Goal: Task Accomplishment & Management: Manage account settings

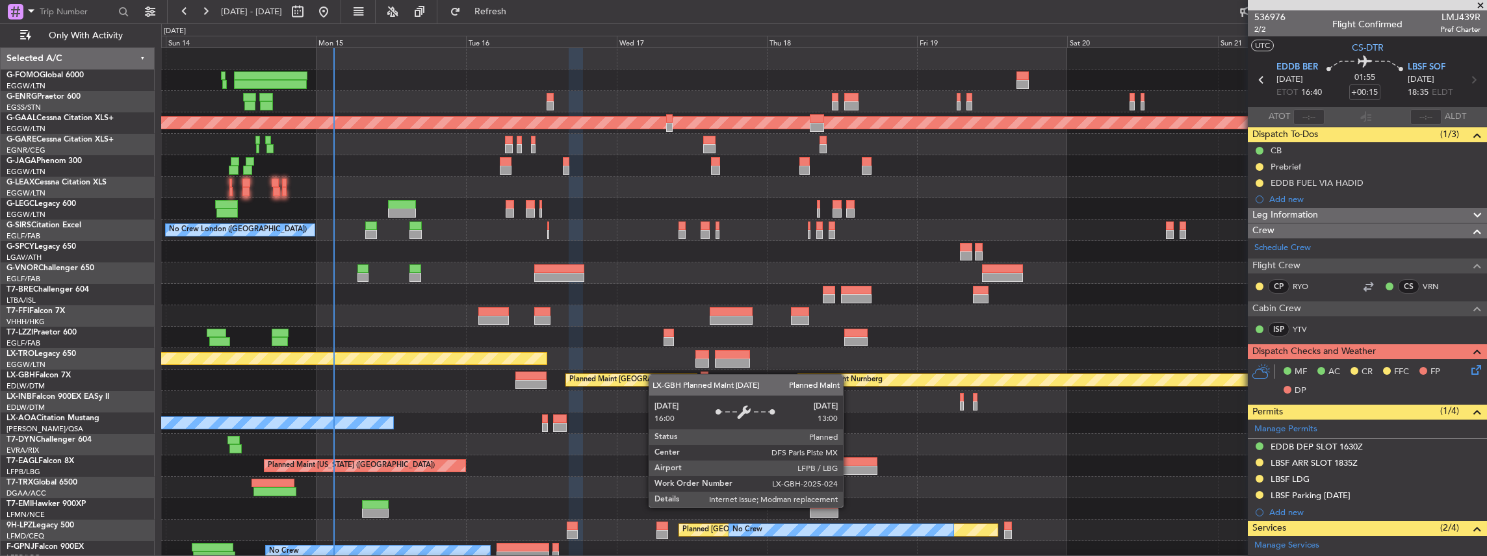
click at [655, 375] on div "Planned Maint Dusseldorf Planned Maint [GEOGRAPHIC_DATA] ([GEOGRAPHIC_DATA]) Pl…" at bounding box center [824, 348] width 1326 height 601
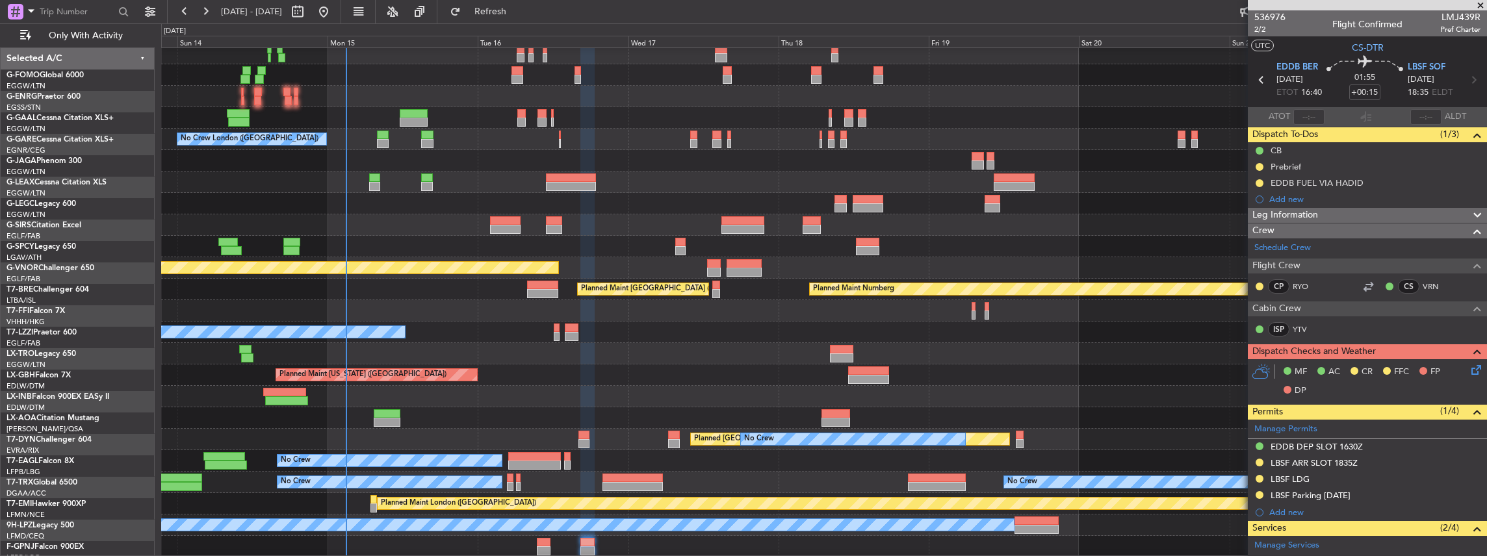
scroll to position [91, 0]
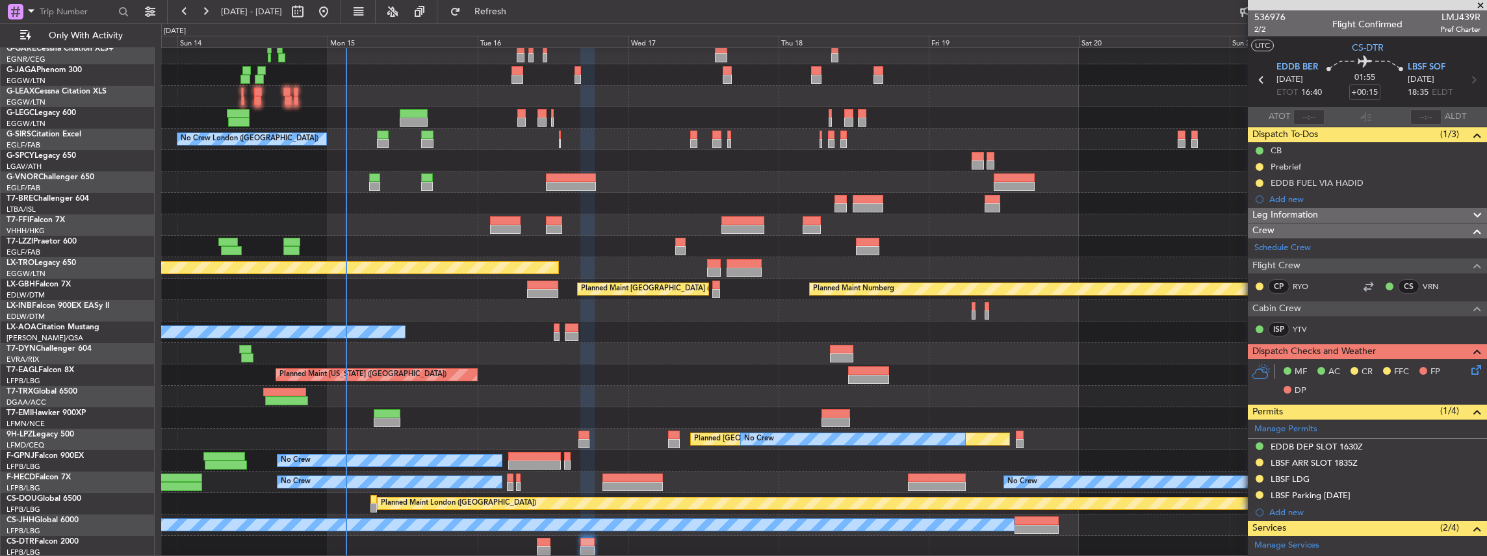
click at [725, 322] on div "Planned Maint Dusseldorf Planned Maint [GEOGRAPHIC_DATA] ([GEOGRAPHIC_DATA]) Pl…" at bounding box center [824, 257] width 1326 height 601
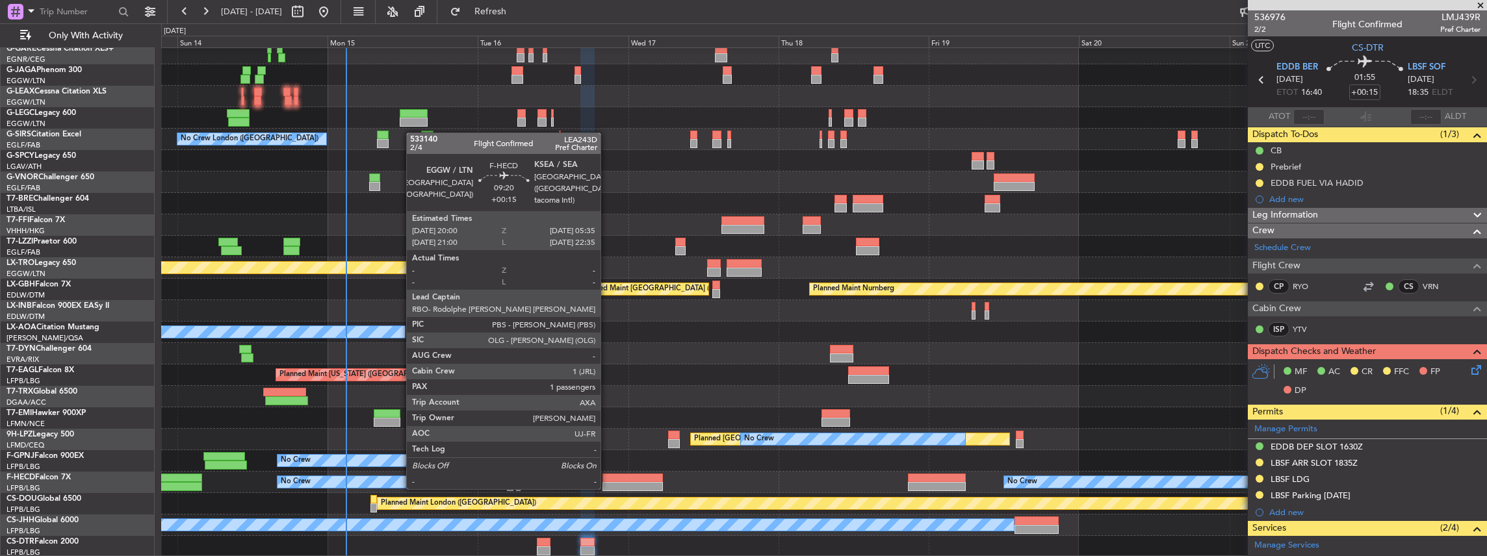
click at [607, 475] on div at bounding box center [633, 478] width 60 height 9
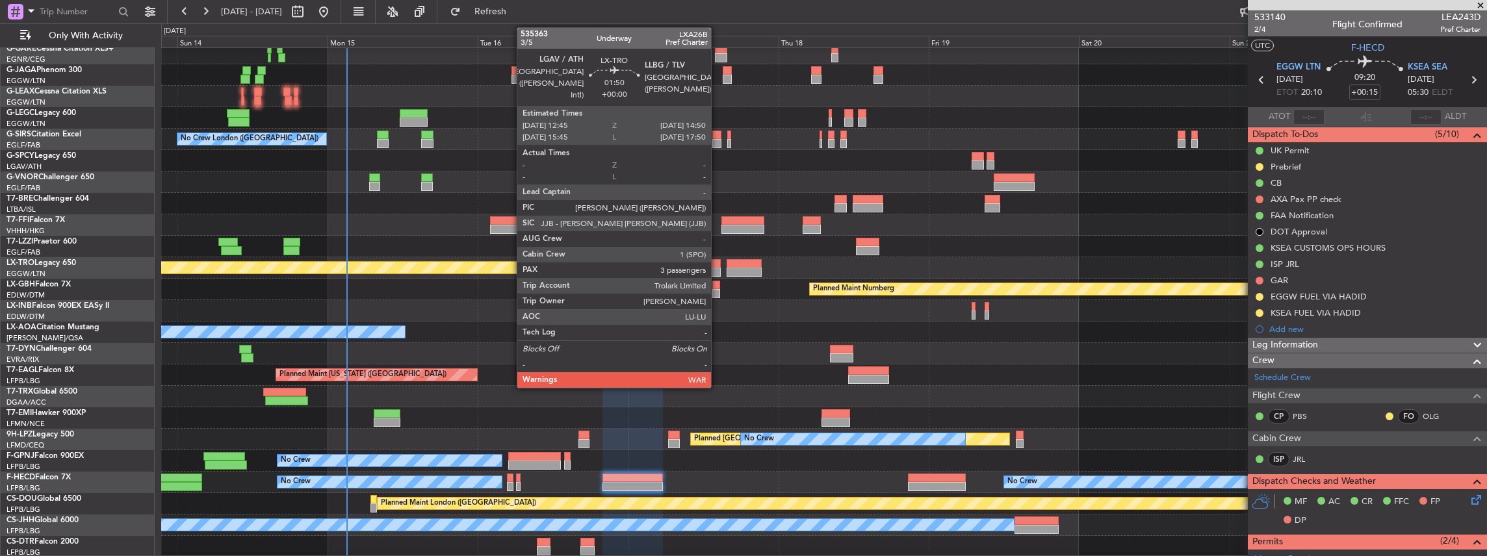
click at [718, 267] on div at bounding box center [714, 263] width 14 height 9
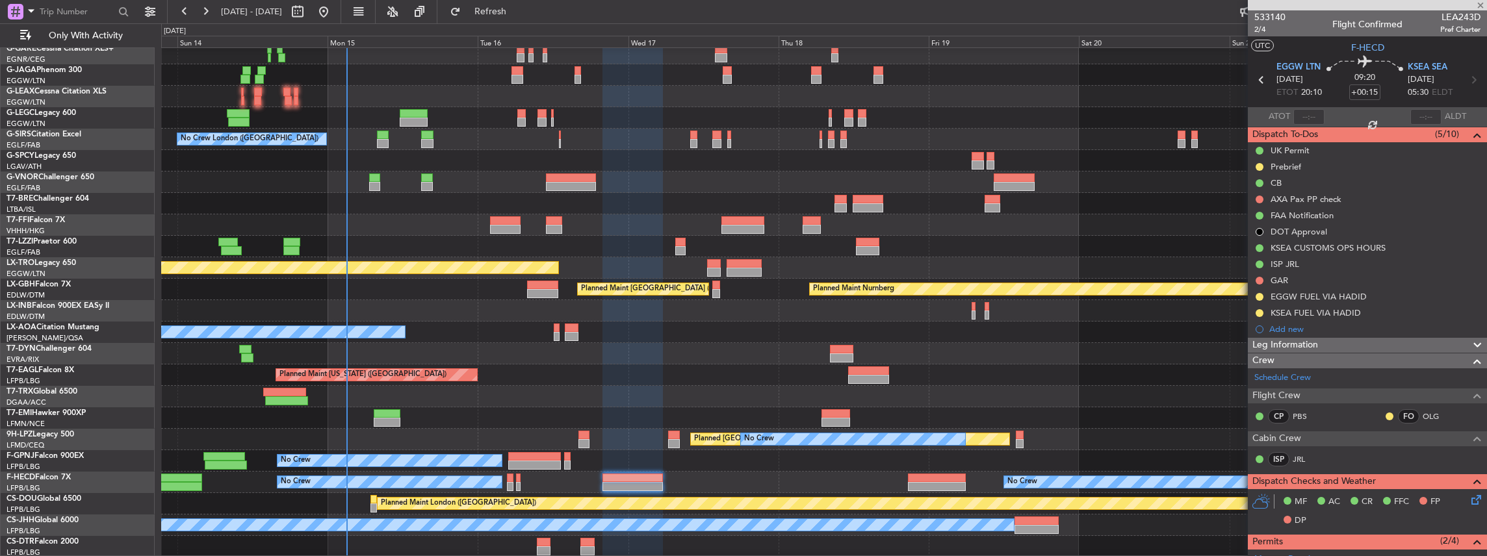
type input "3"
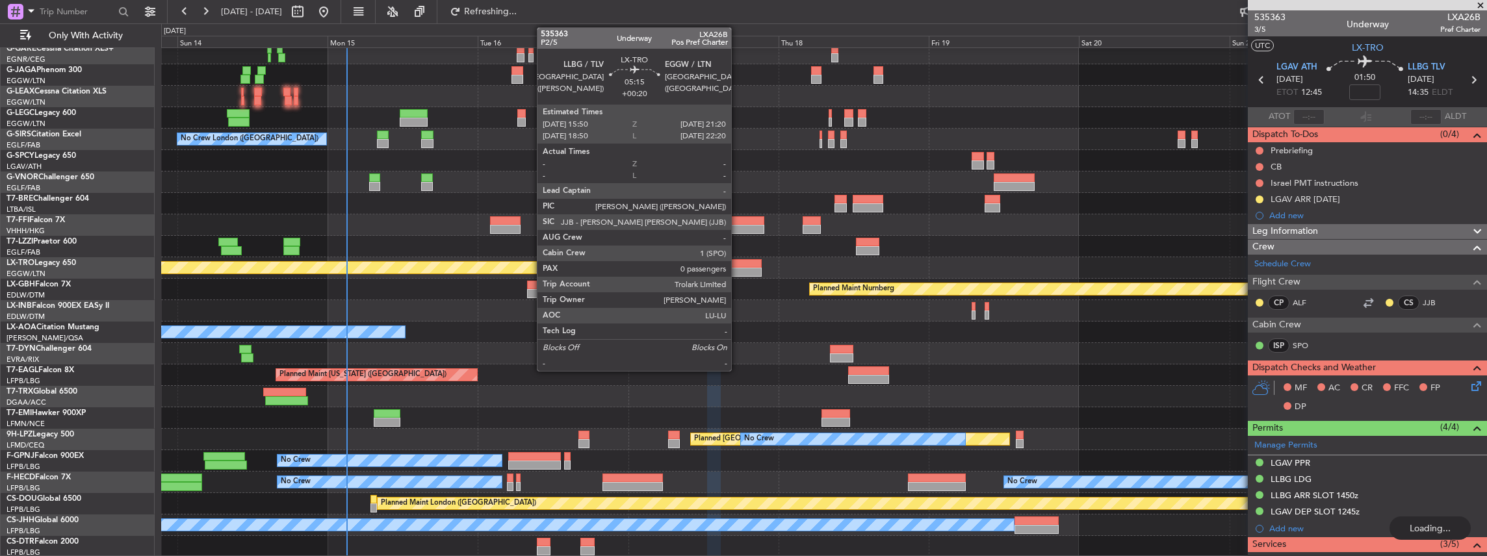
click at [738, 264] on div at bounding box center [744, 263] width 34 height 9
type input "+00:20"
type input "0"
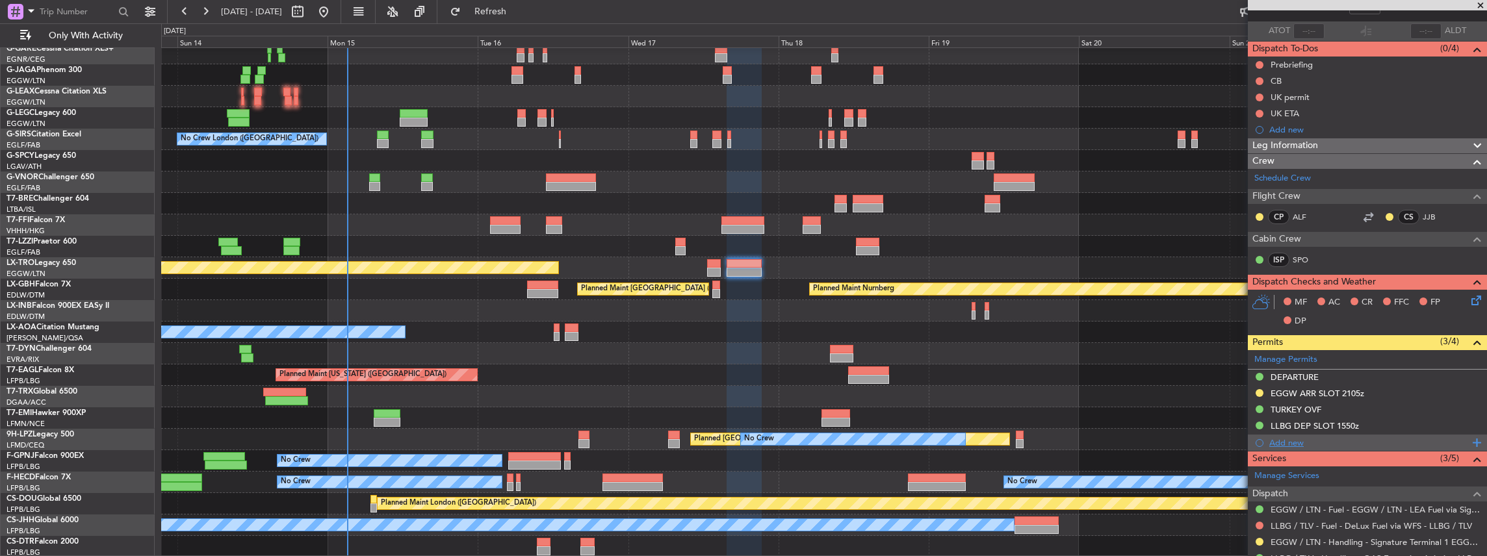
scroll to position [86, 0]
click at [1257, 538] on button at bounding box center [1260, 542] width 8 height 8
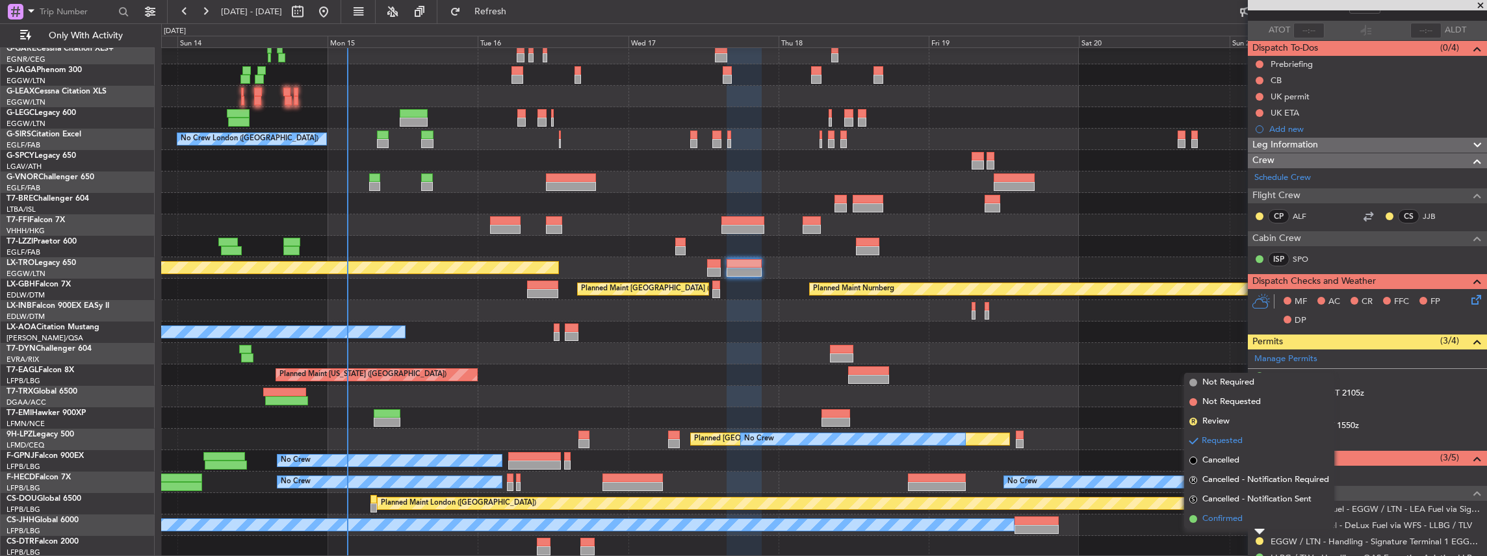
click at [1222, 519] on span "Confirmed" at bounding box center [1223, 519] width 40 height 13
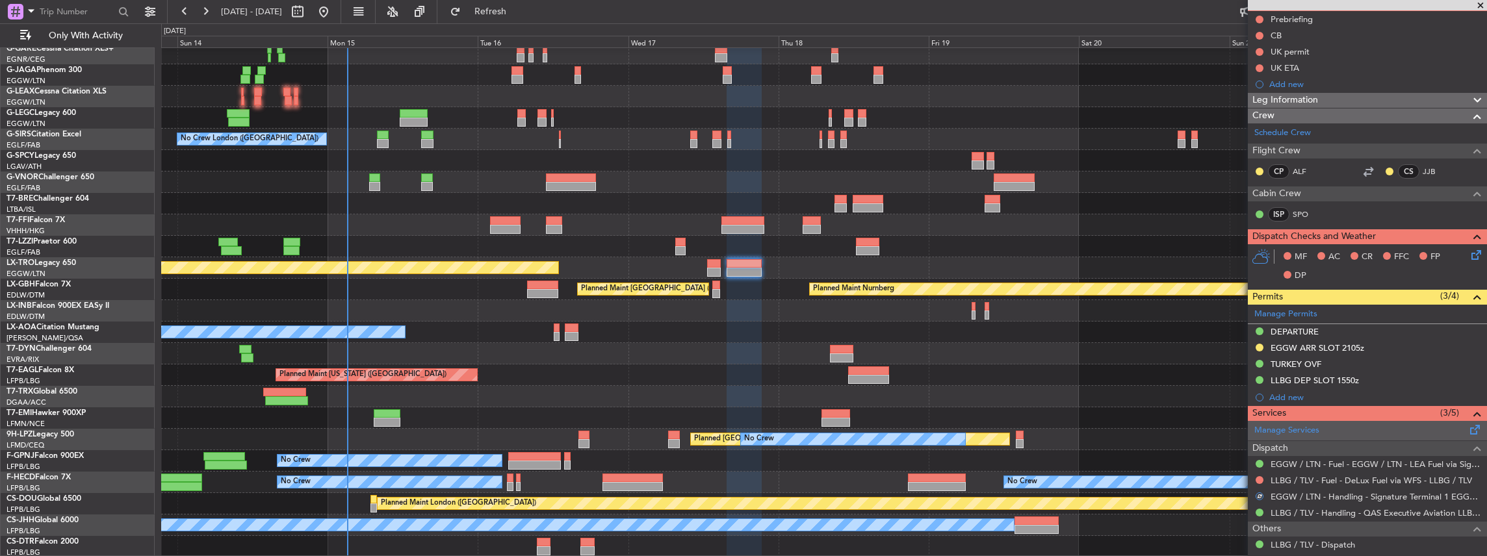
scroll to position [173, 0]
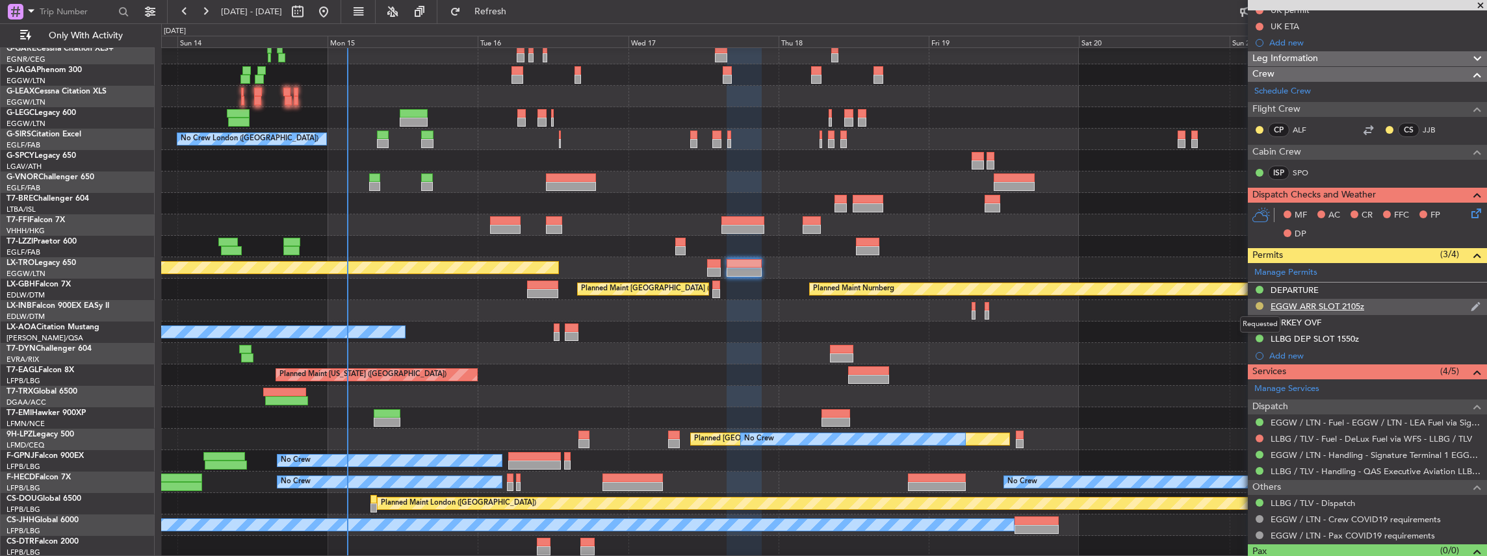
click at [1259, 304] on button at bounding box center [1260, 306] width 8 height 8
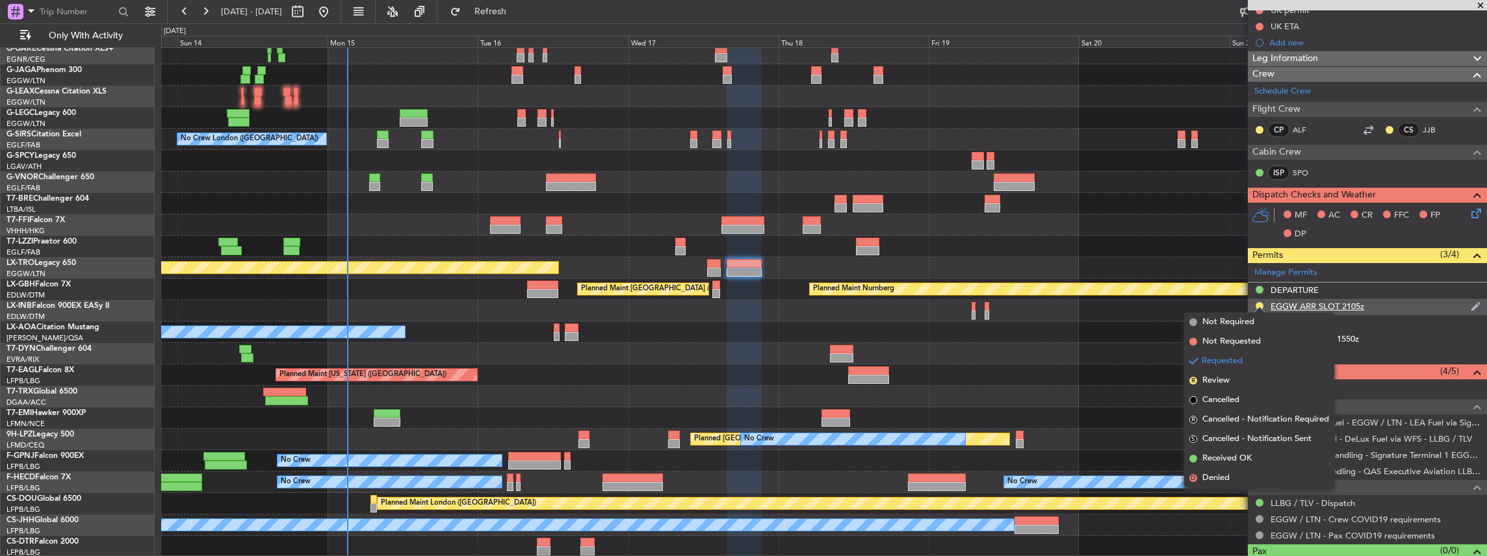
click at [1395, 309] on div "EGGW ARR SLOT 2105z" at bounding box center [1367, 307] width 239 height 16
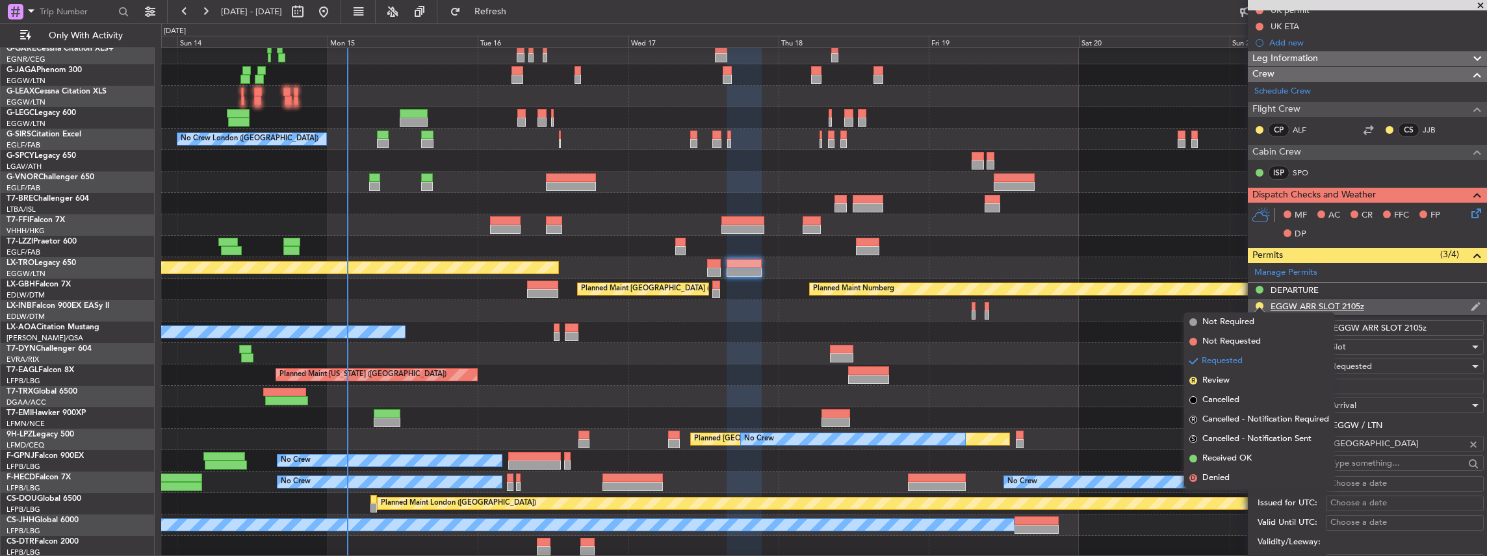
click at [1395, 309] on li "EGGW ARR SLOT 2105z Name: EGGW ARR SLOT 2105z Type: Slot Stage: Requested Numbe…" at bounding box center [1367, 501] width 239 height 404
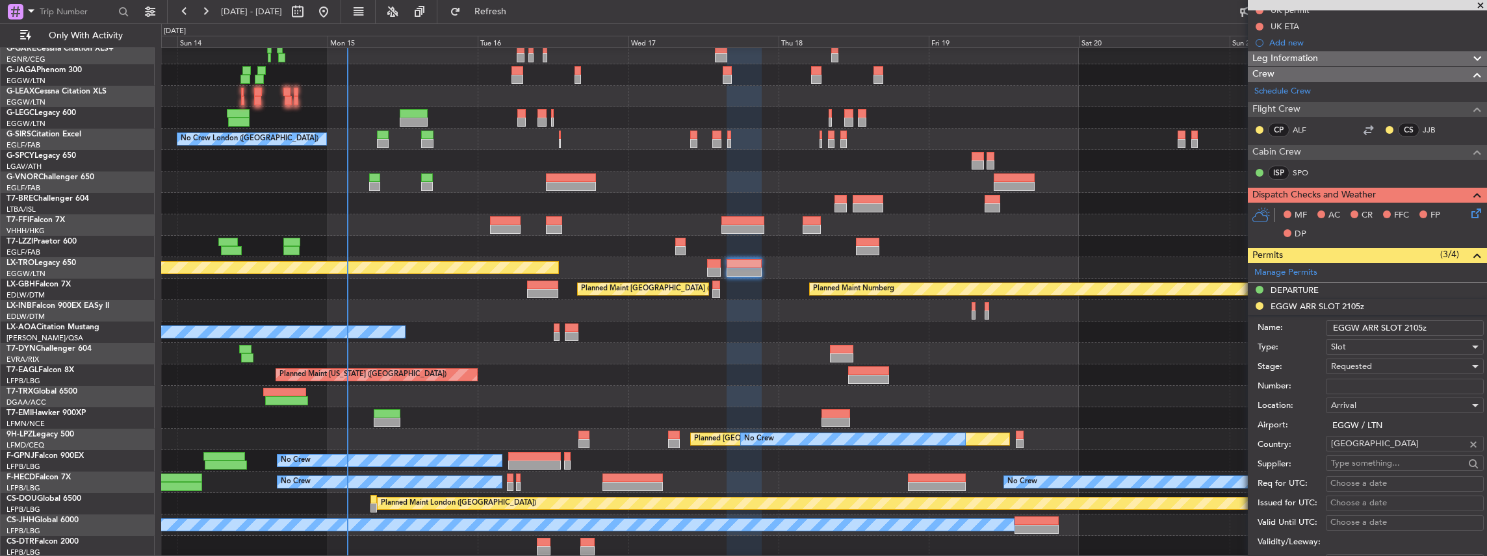
click at [1393, 309] on li "EGGW ARR SLOT 2105z Name: EGGW ARR SLOT 2105z Type: Slot Stage: Requested Numbe…" at bounding box center [1367, 501] width 239 height 404
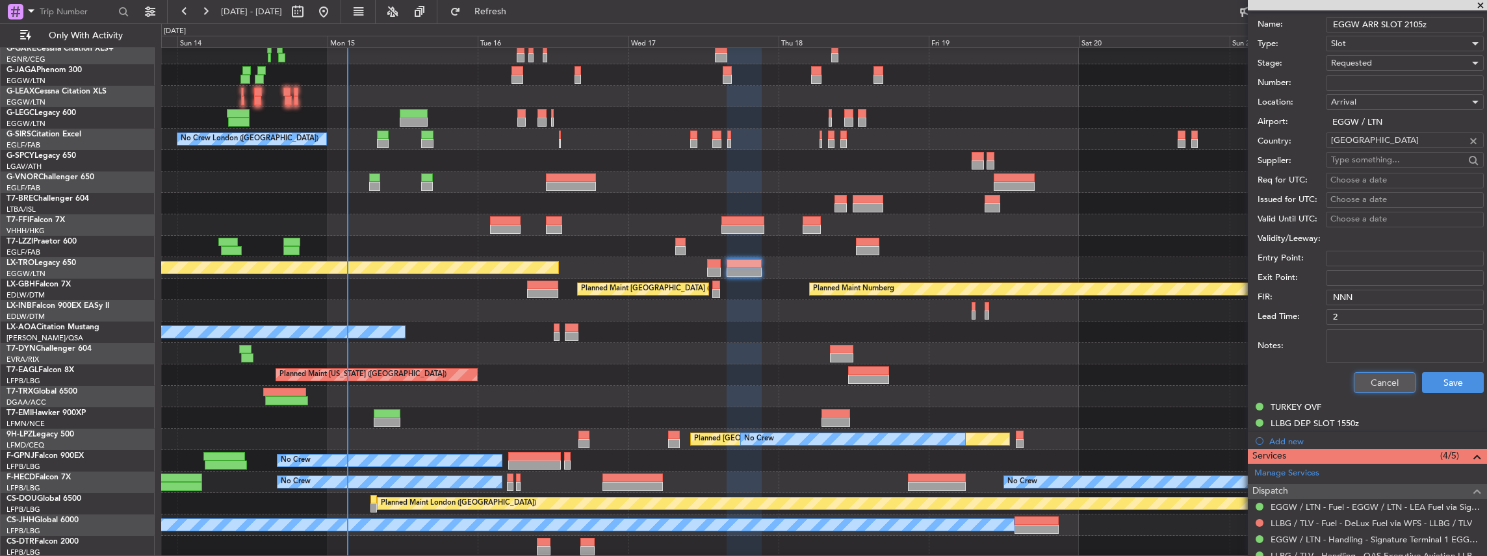
click at [1366, 377] on button "Cancel" at bounding box center [1385, 382] width 62 height 21
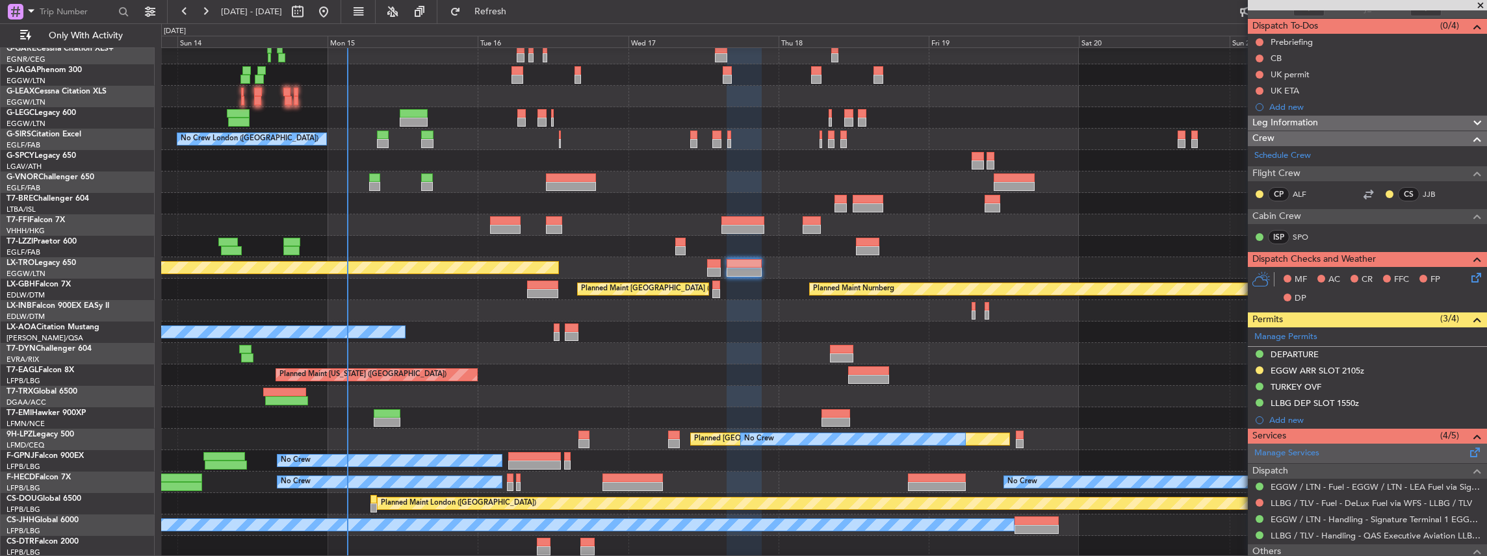
scroll to position [0, 0]
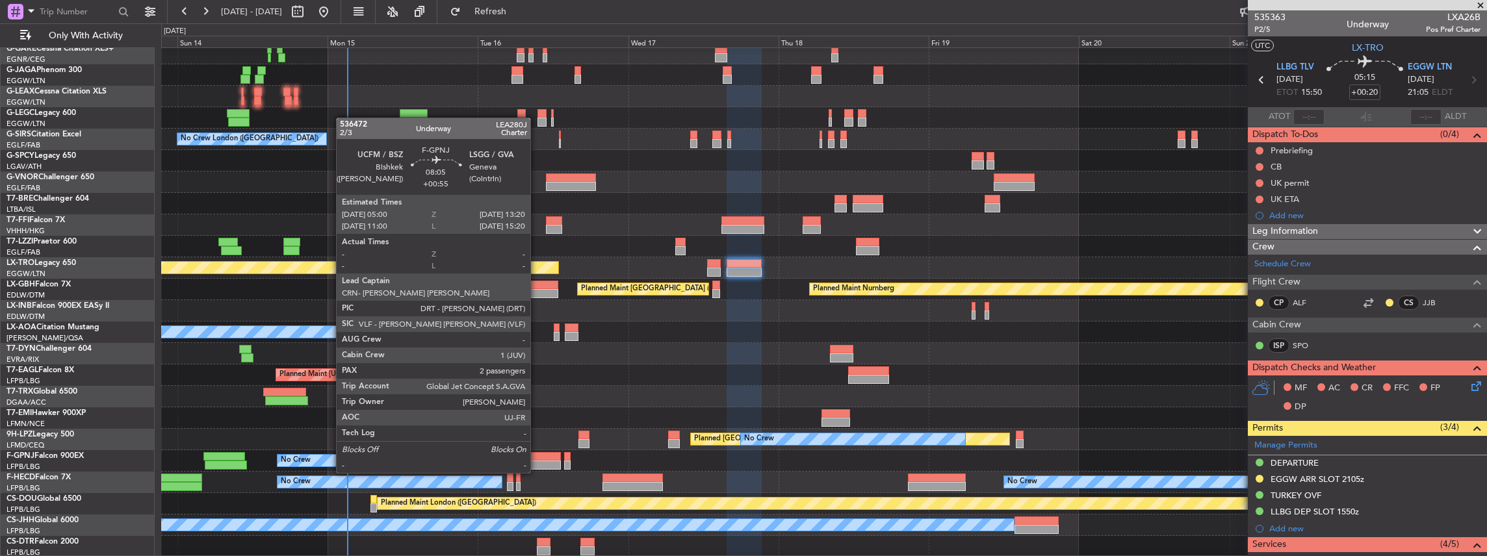
click at [537, 461] on div at bounding box center [534, 465] width 53 height 9
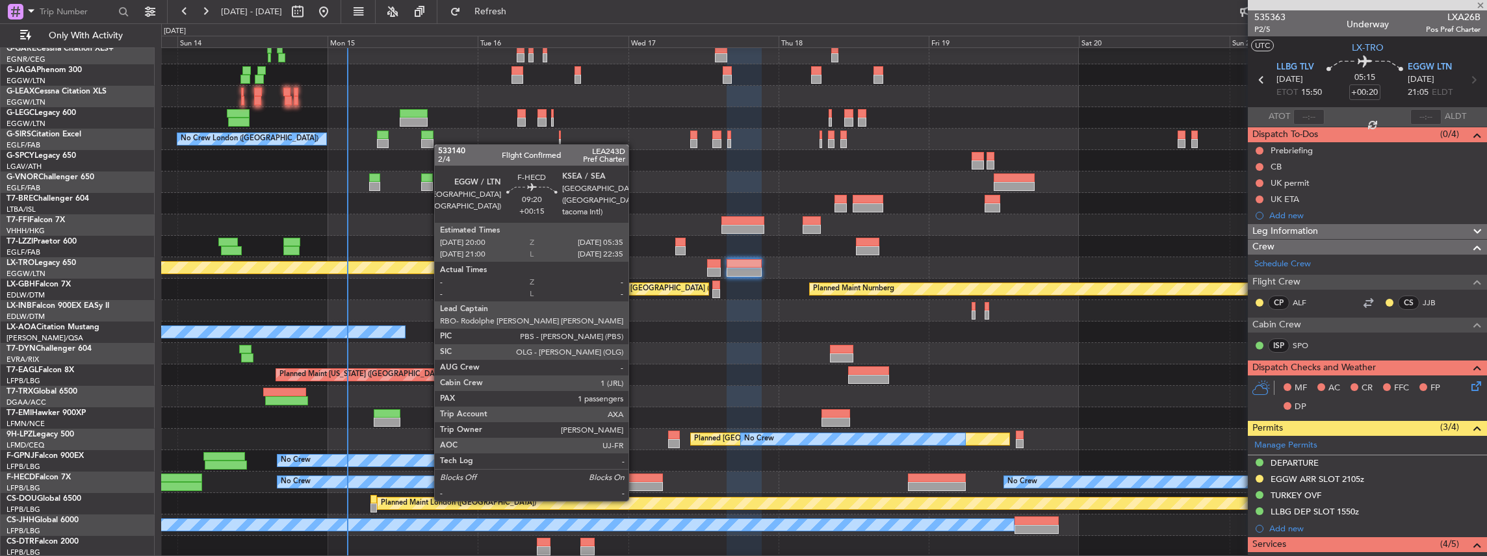
type input "+00:55"
type input "2"
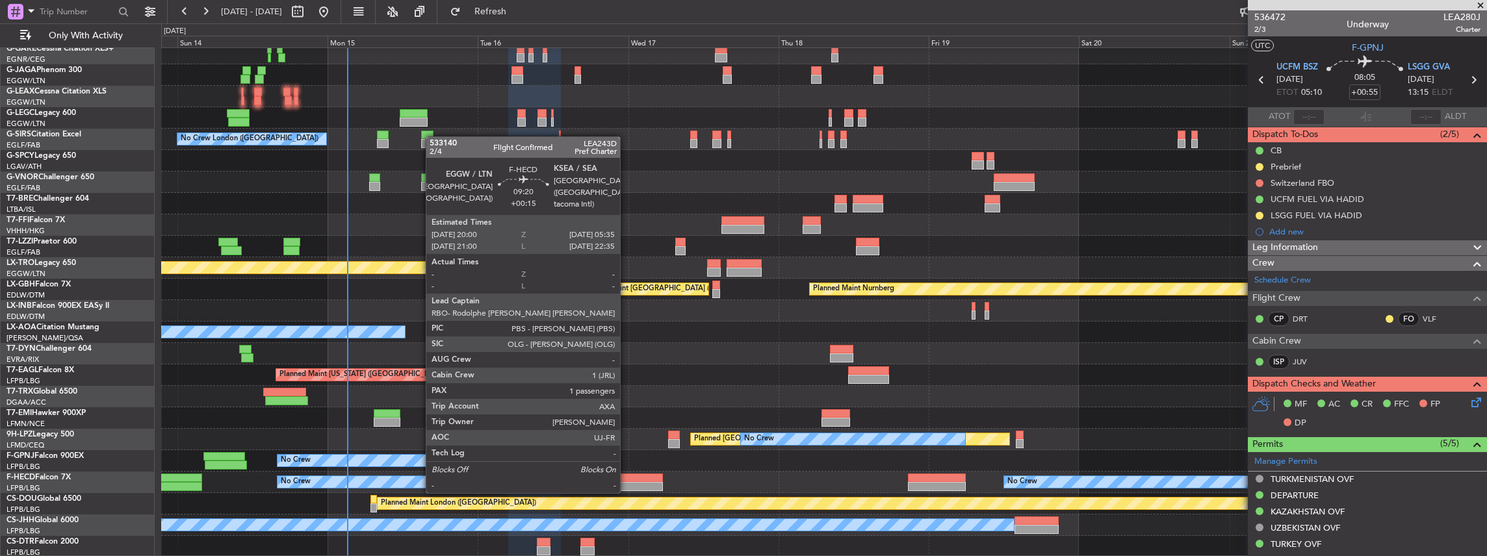
click at [627, 479] on div at bounding box center [633, 478] width 60 height 9
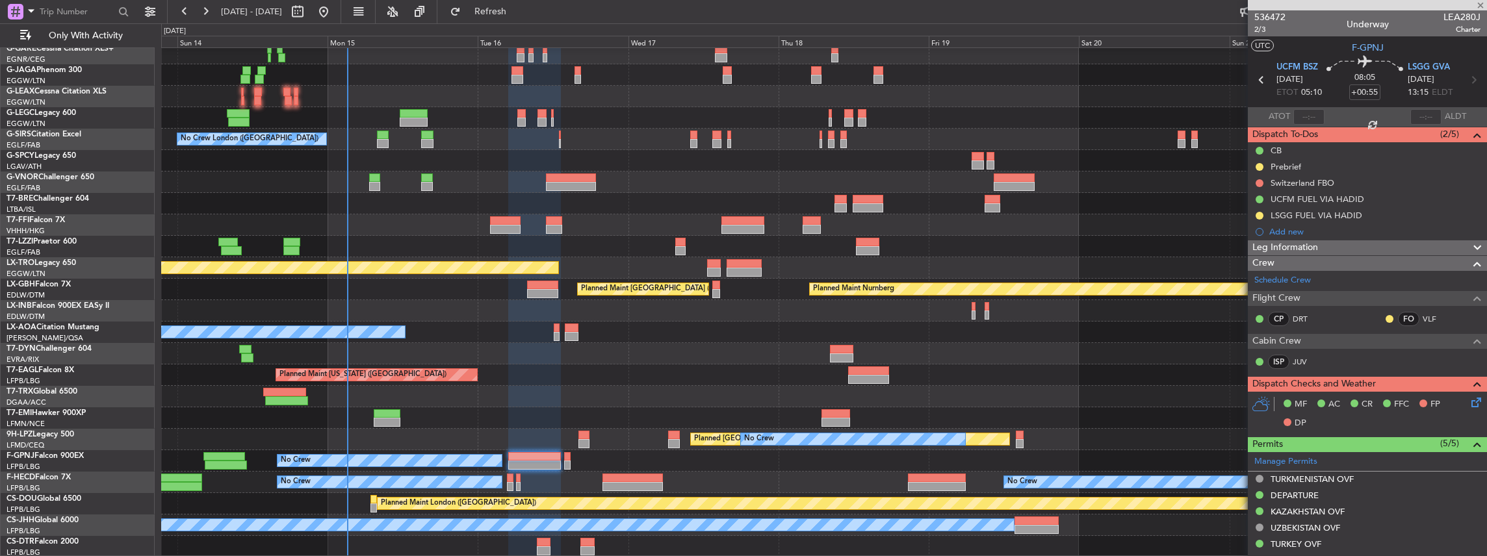
type input "+00:15"
type input "1"
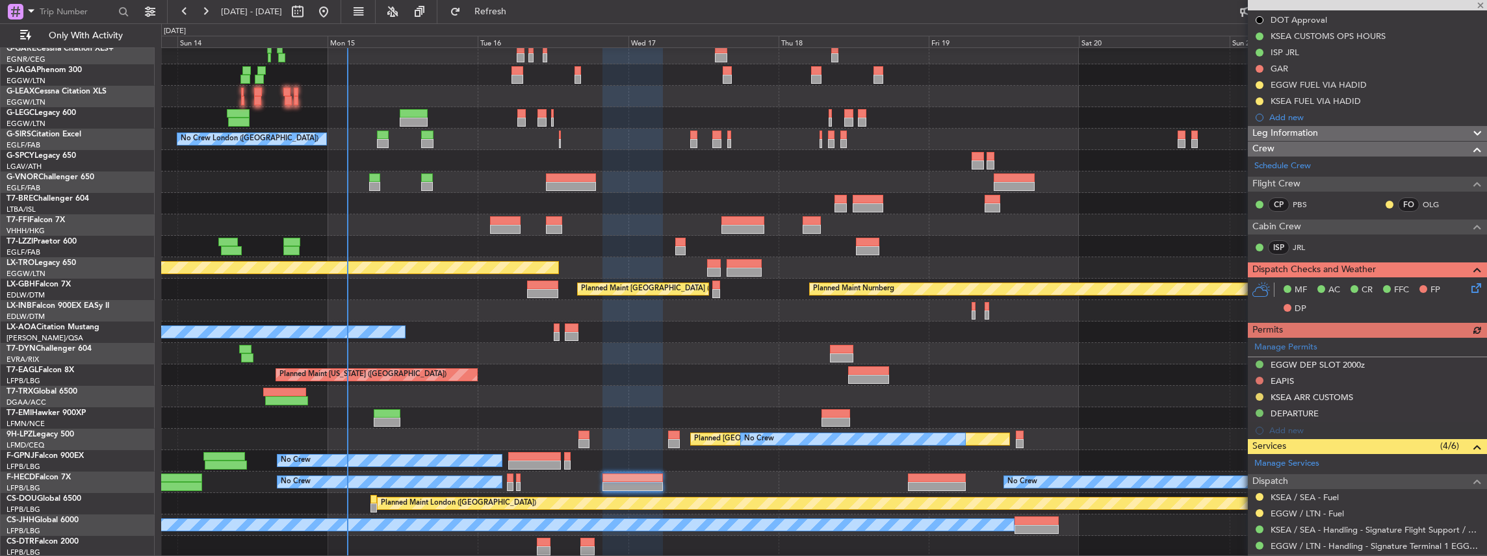
scroll to position [216, 0]
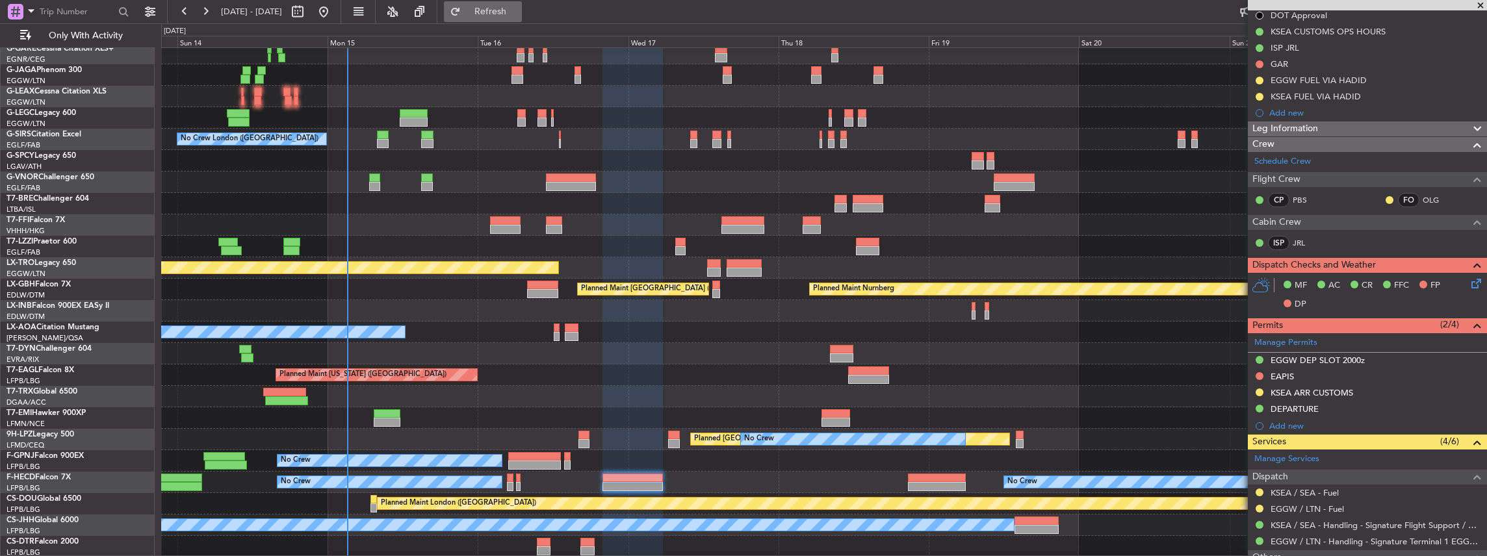
click at [507, 3] on button "Refresh" at bounding box center [483, 11] width 78 height 21
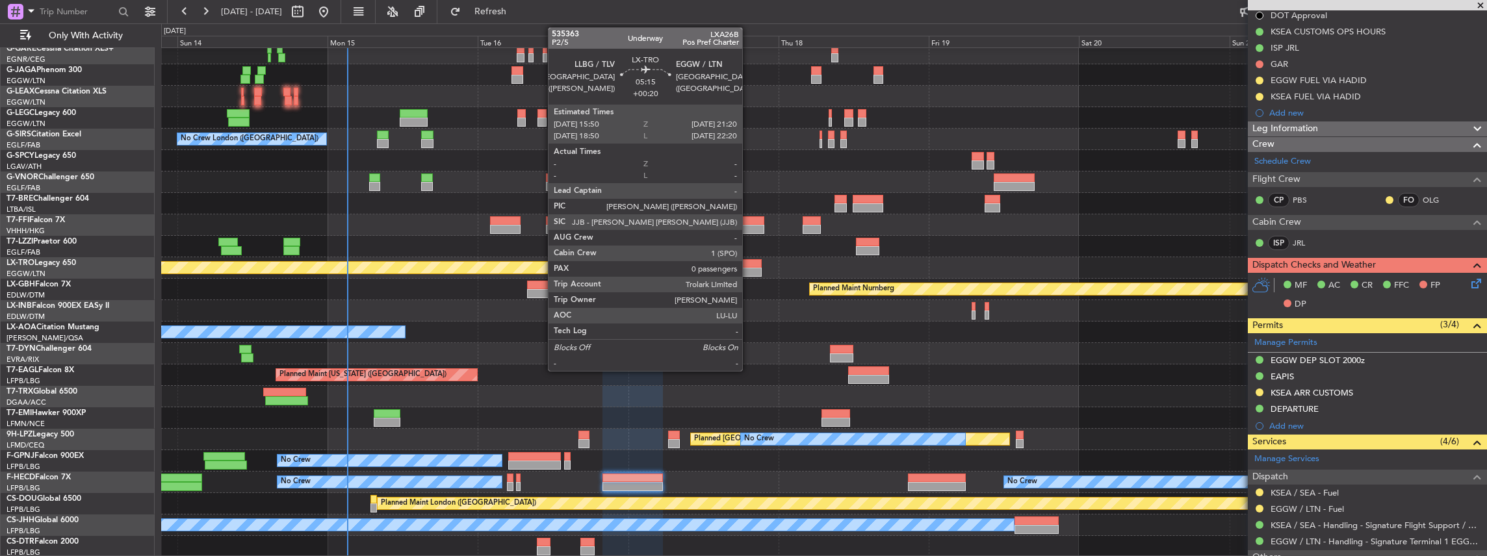
click at [749, 269] on div at bounding box center [744, 272] width 34 height 9
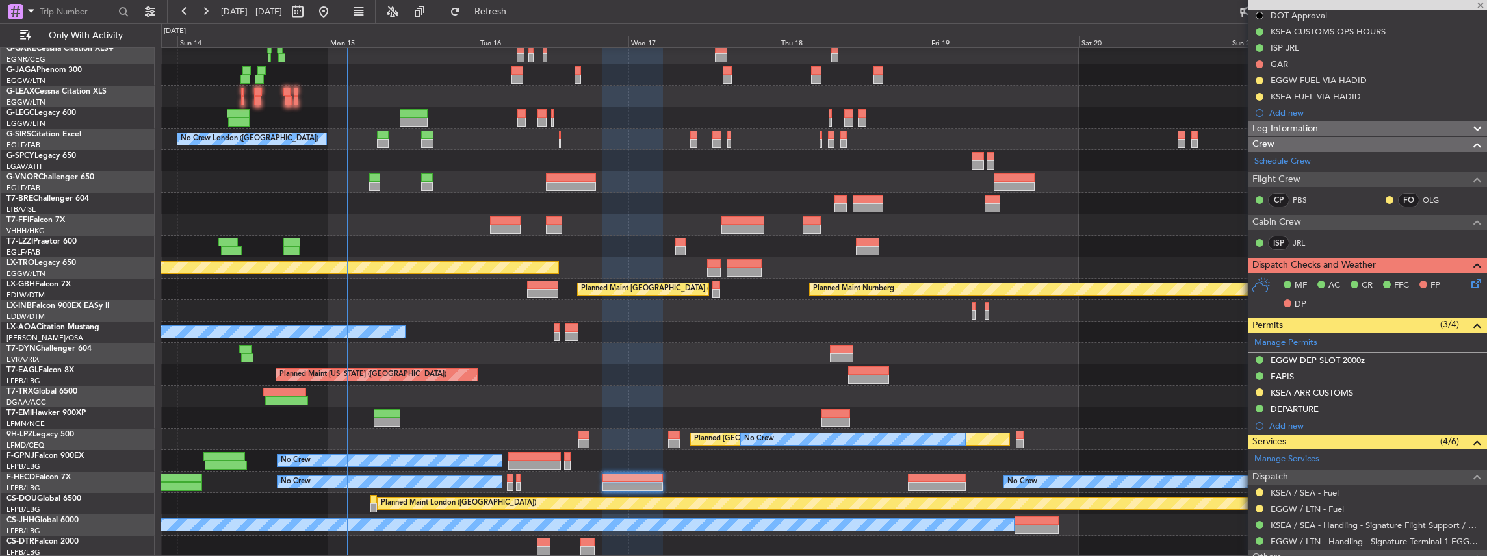
type input "+00:20"
type input "0"
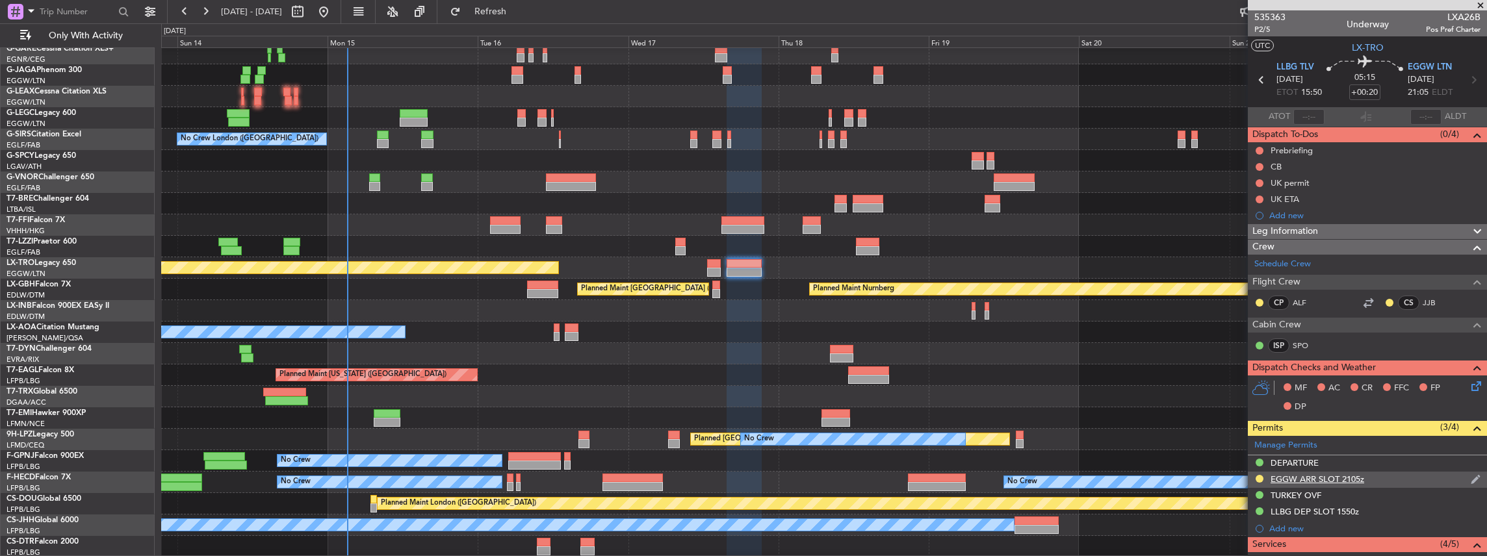
click at [1369, 478] on div "EGGW ARR SLOT 2105z" at bounding box center [1367, 480] width 239 height 16
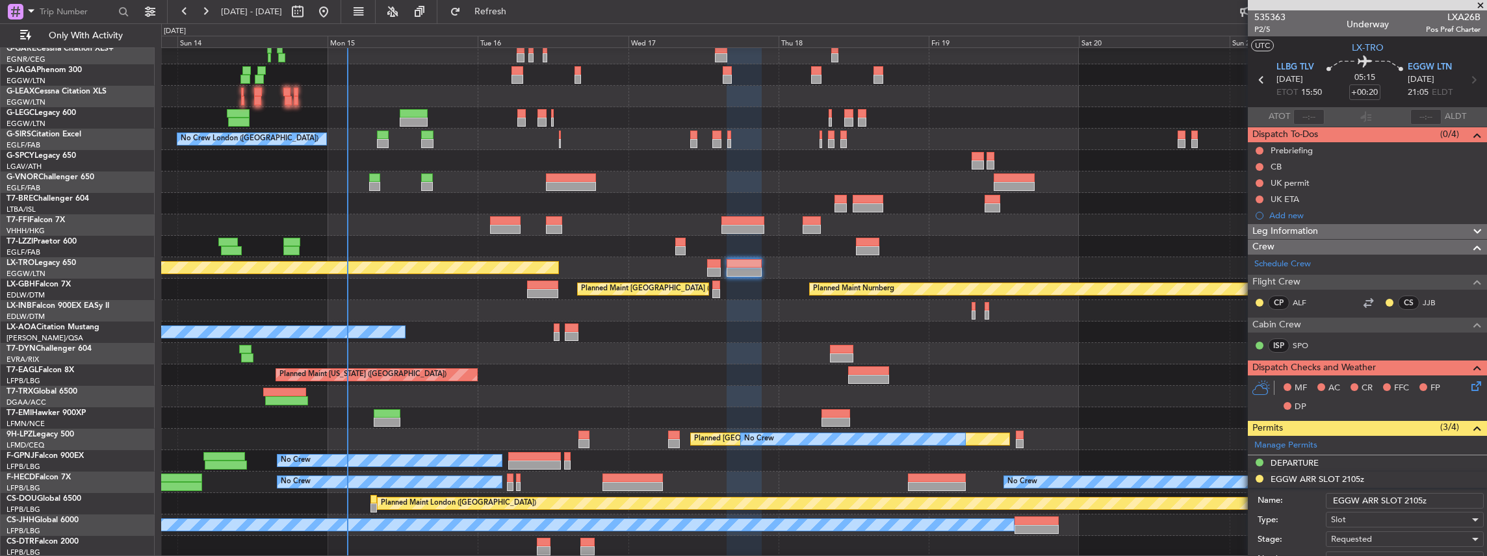
drag, startPoint x: 1422, startPoint y: 499, endPoint x: 1414, endPoint y: 501, distance: 8.0
click at [1414, 501] on input "EGGW ARR SLOT 2105z" at bounding box center [1405, 501] width 158 height 16
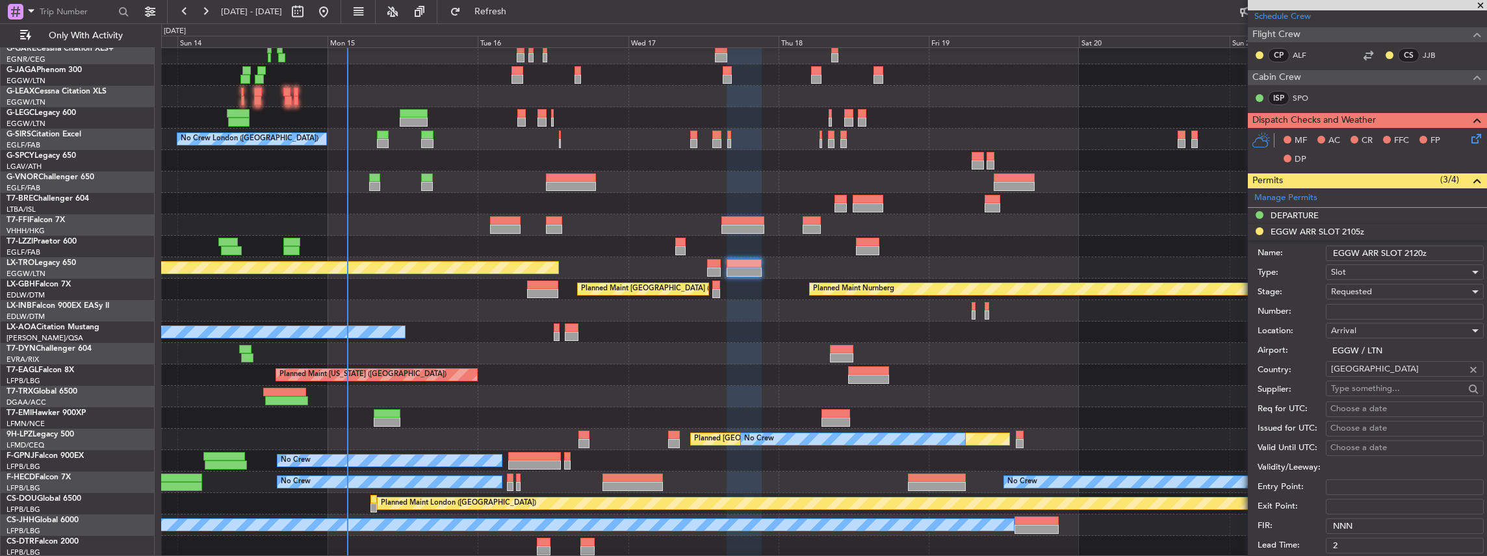
scroll to position [260, 0]
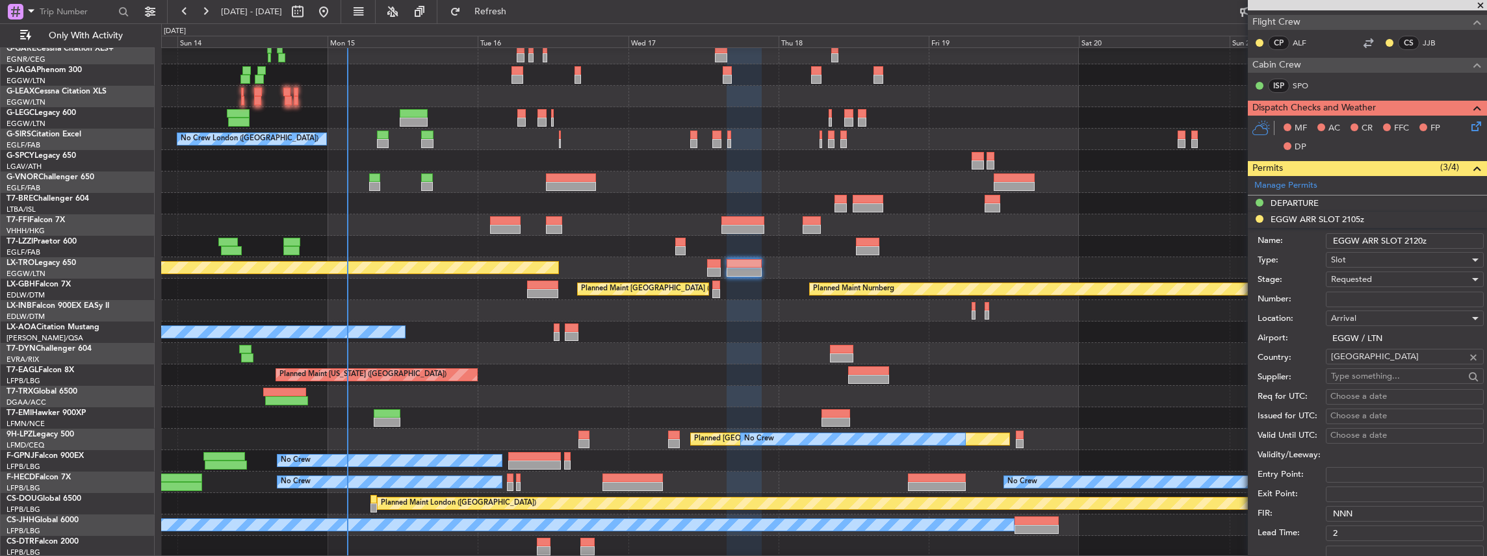
type input "EGGW ARR SLOT 2120z"
click at [1359, 274] on span "Requested" at bounding box center [1351, 280] width 41 height 12
click at [1362, 302] on span "Denied" at bounding box center [1402, 304] width 140 height 20
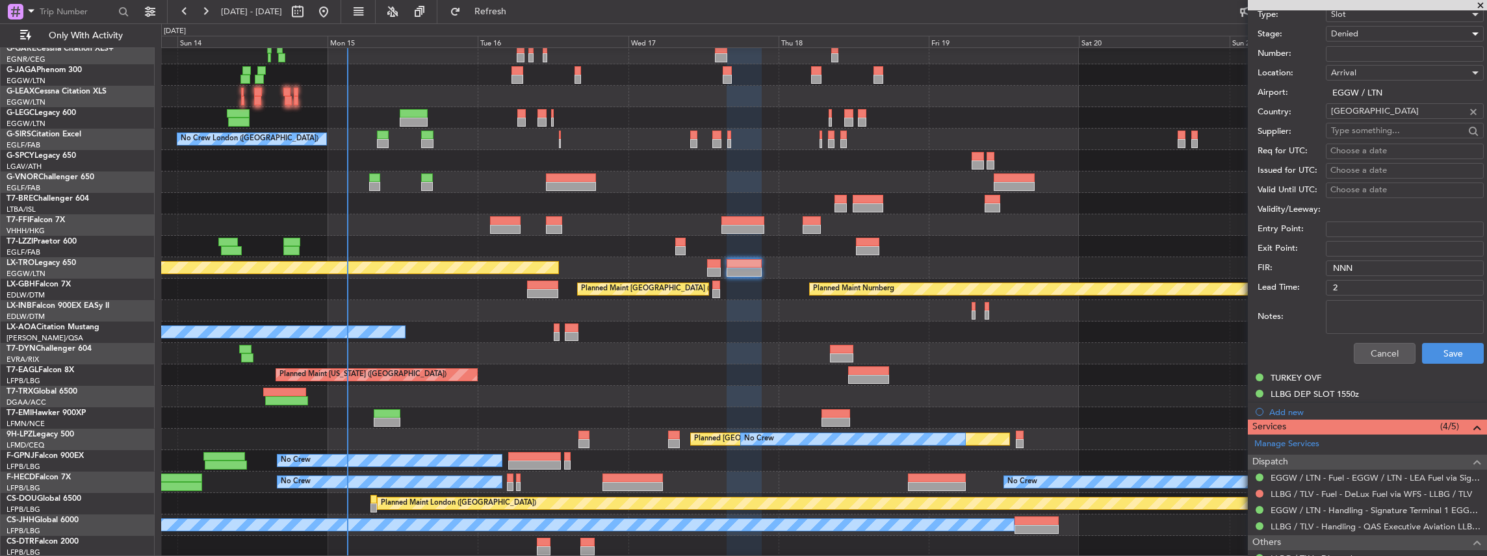
scroll to position [520, 0]
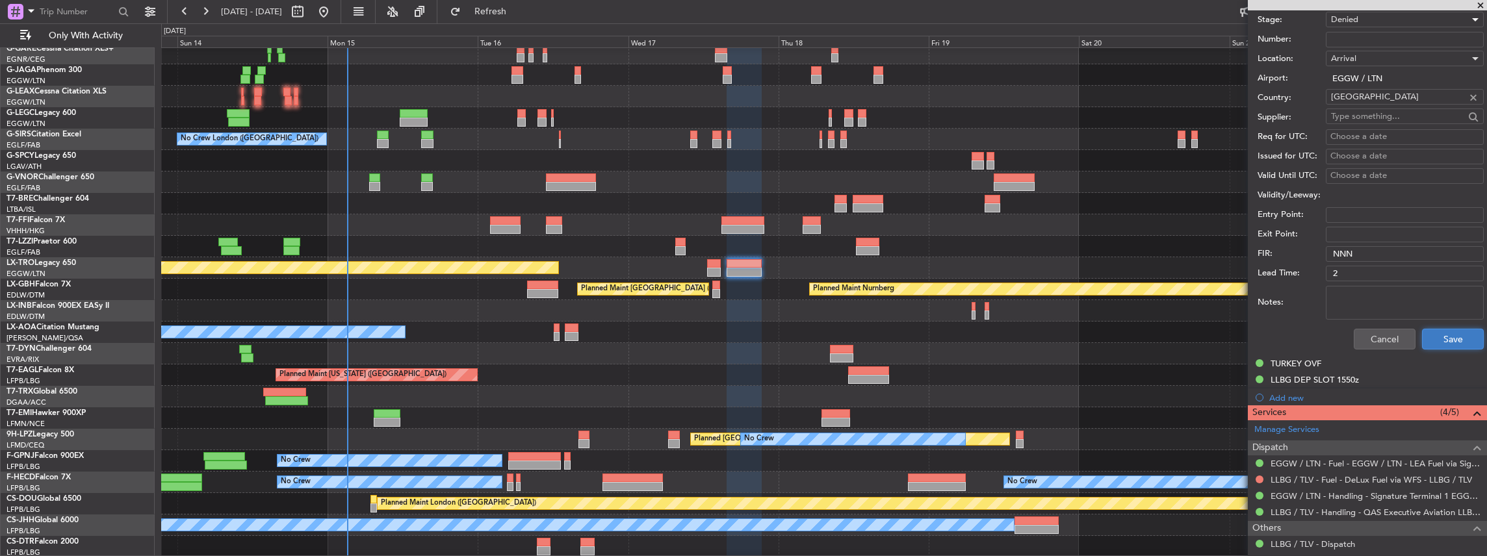
click at [1454, 332] on button "Save" at bounding box center [1453, 339] width 62 height 21
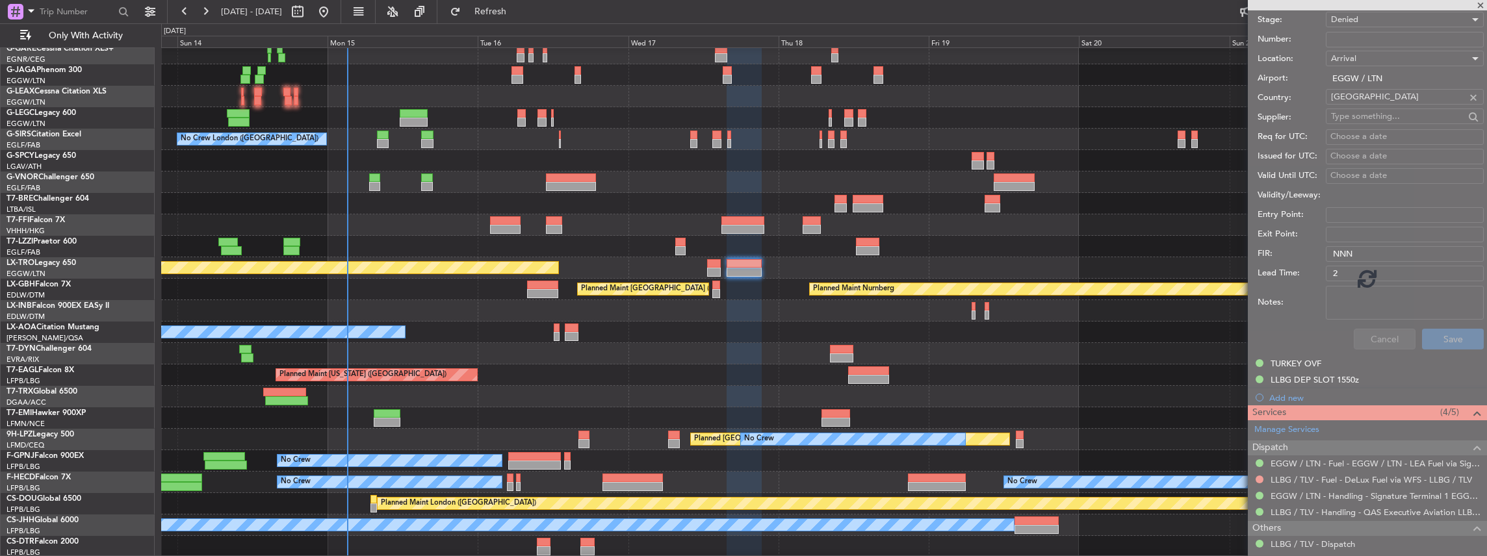
scroll to position [131, 0]
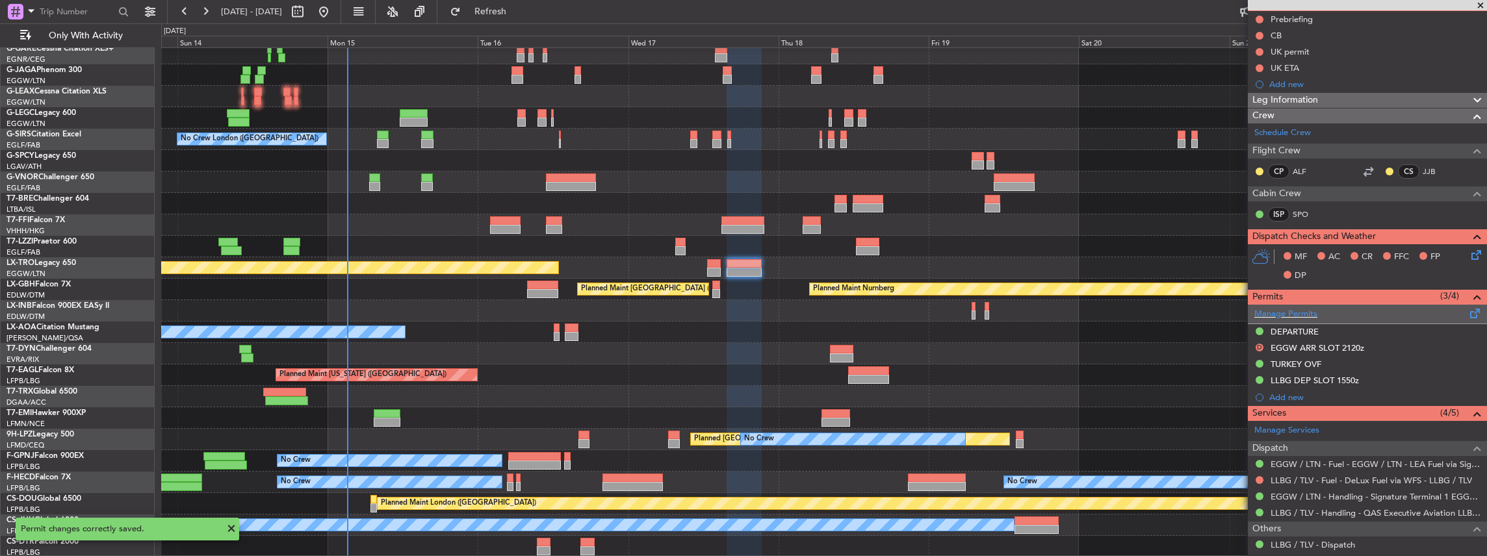
click at [1468, 315] on span at bounding box center [1476, 311] width 16 height 10
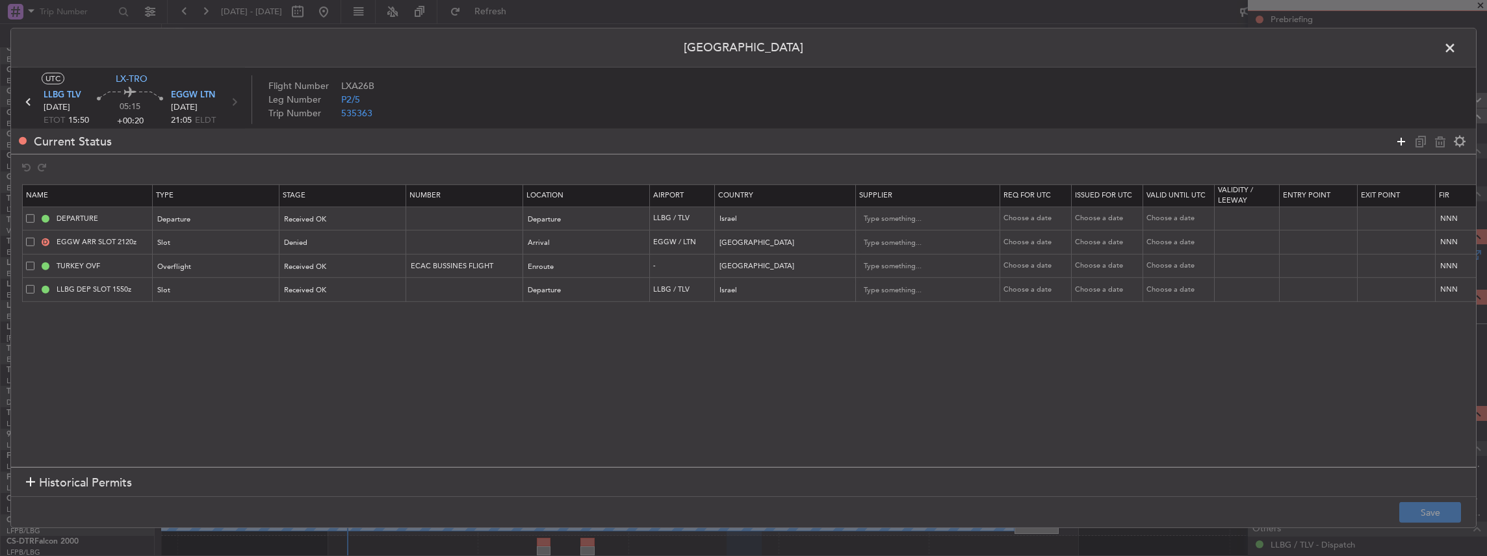
click at [1400, 142] on icon at bounding box center [1402, 141] width 16 height 16
click at [194, 324] on mat-form-field "Type" at bounding box center [216, 314] width 126 height 23
click at [191, 321] on div "Type" at bounding box center [213, 316] width 108 height 20
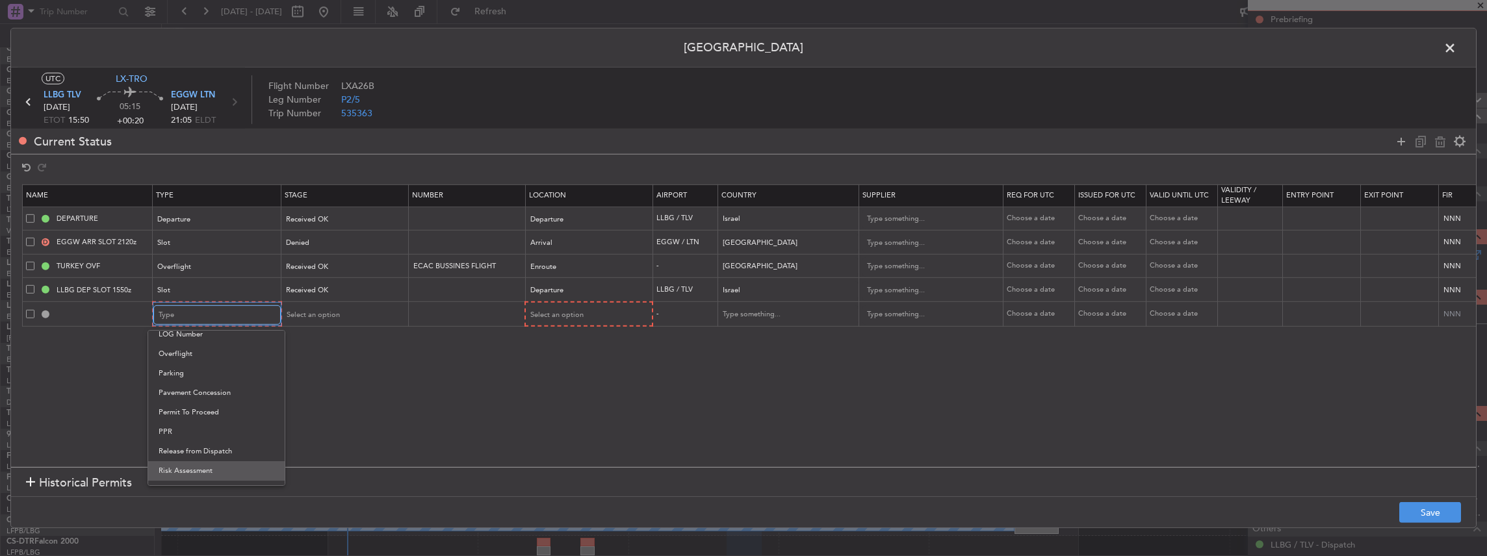
scroll to position [391, 0]
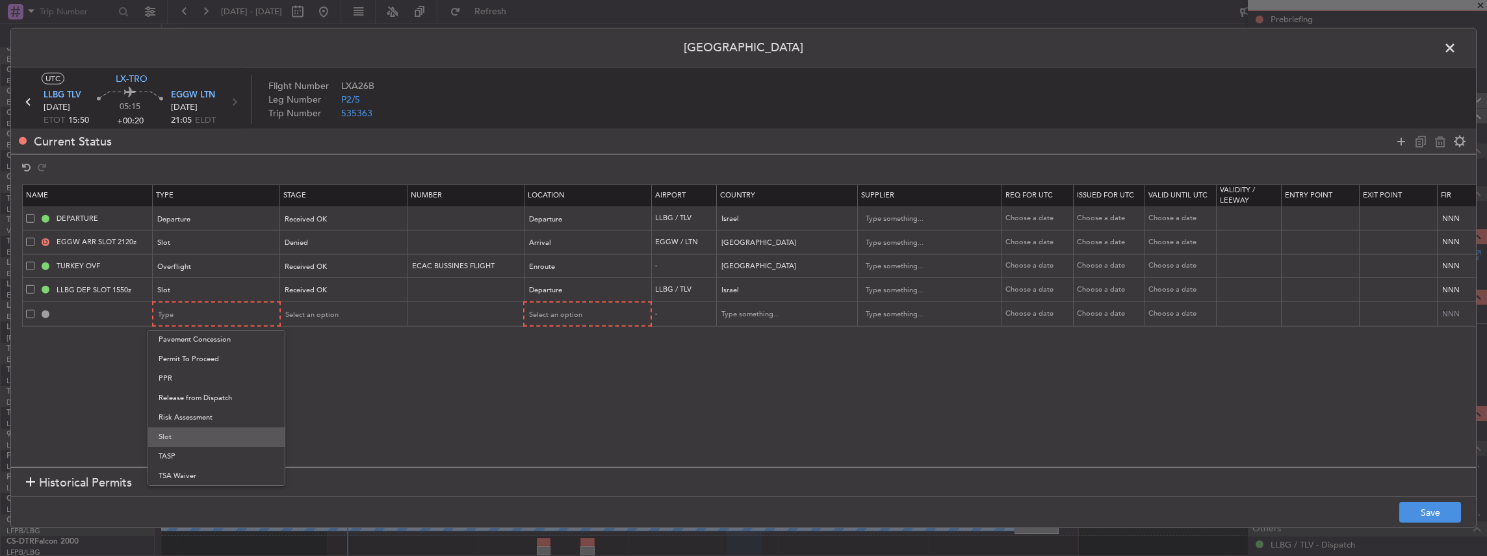
click at [192, 434] on span "Slot" at bounding box center [217, 438] width 116 height 20
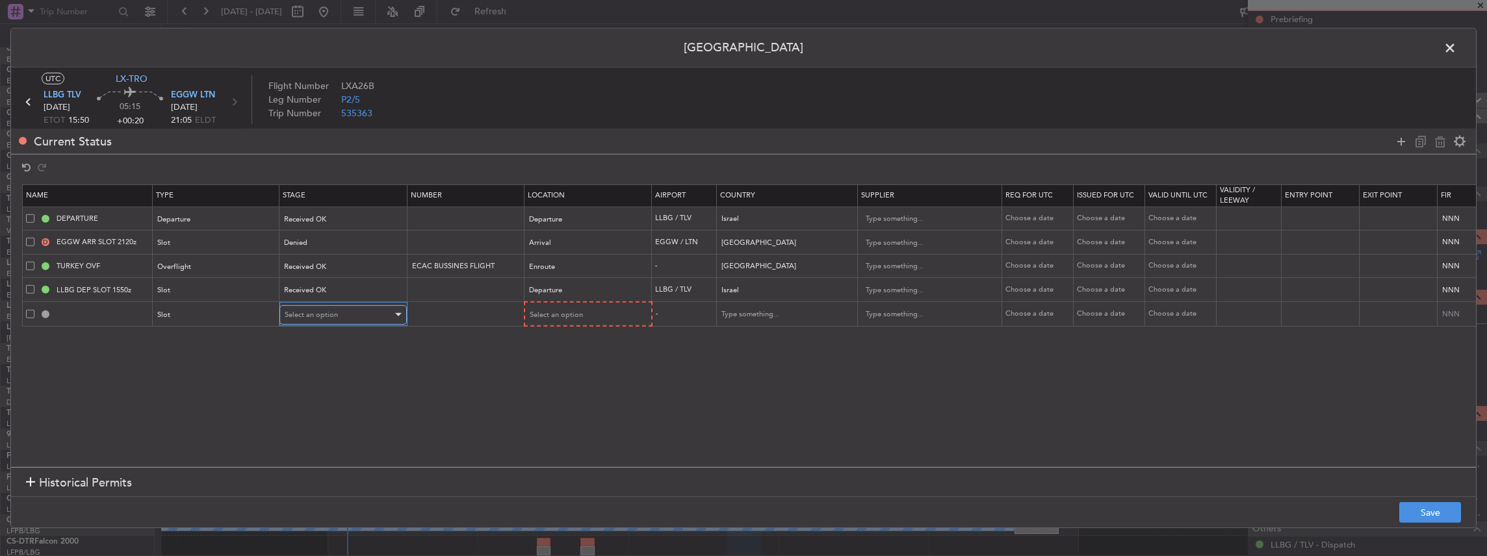
click at [321, 313] on span "Select an option" at bounding box center [311, 315] width 53 height 10
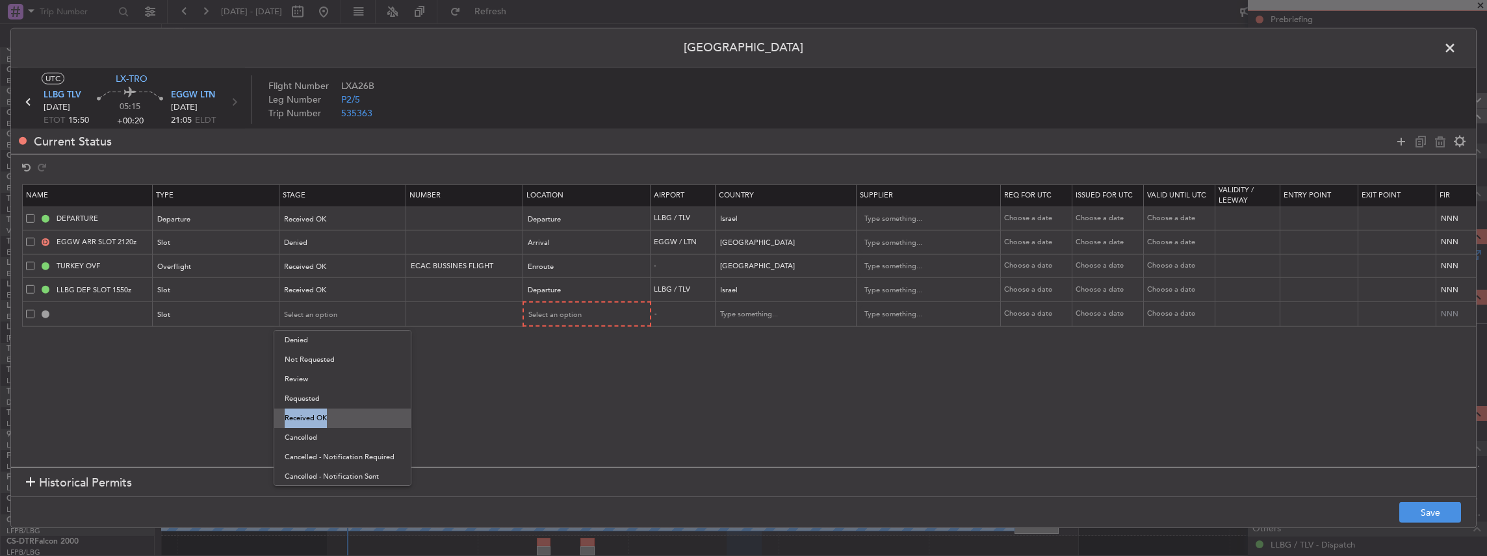
drag, startPoint x: 316, startPoint y: 404, endPoint x: 320, endPoint y: 415, distance: 12.6
click at [320, 415] on div "Denied Not Requested Review Requested Received OK Cancelled Cancelled - Notific…" at bounding box center [343, 408] width 138 height 156
click at [320, 415] on span "Received OK" at bounding box center [343, 419] width 116 height 20
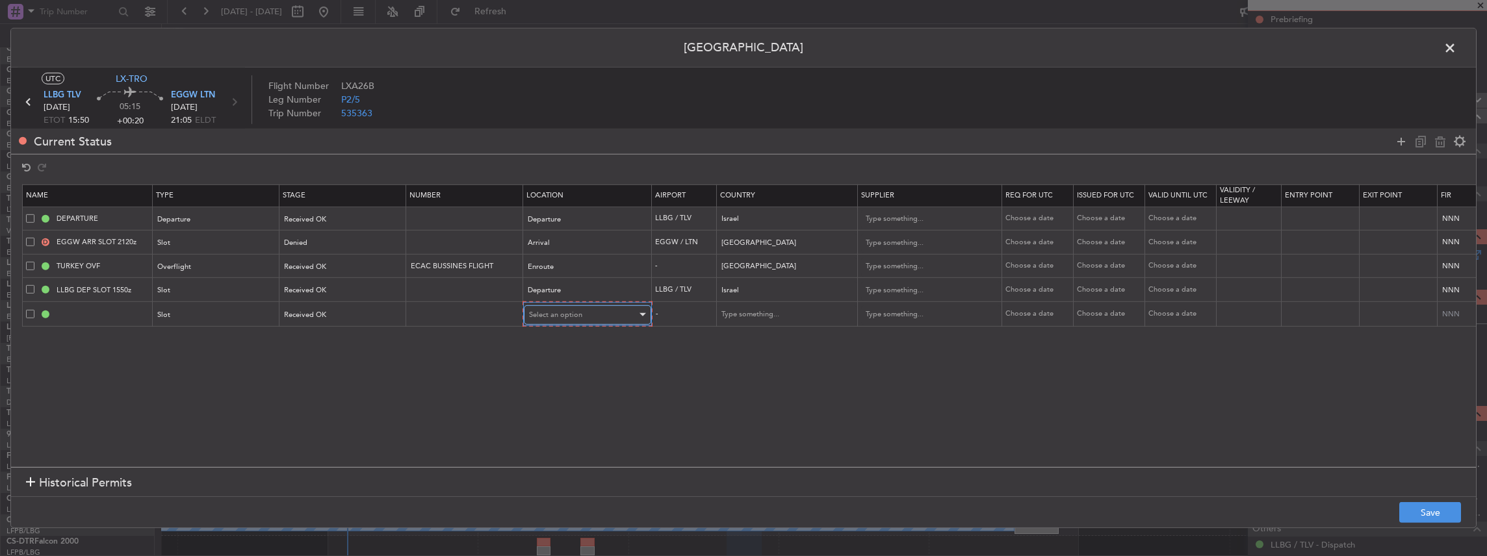
click at [573, 319] on div "Select an option" at bounding box center [583, 316] width 108 height 20
click at [571, 374] on span "Arrival" at bounding box center [586, 380] width 116 height 20
click at [1425, 514] on button "Save" at bounding box center [1431, 512] width 62 height 21
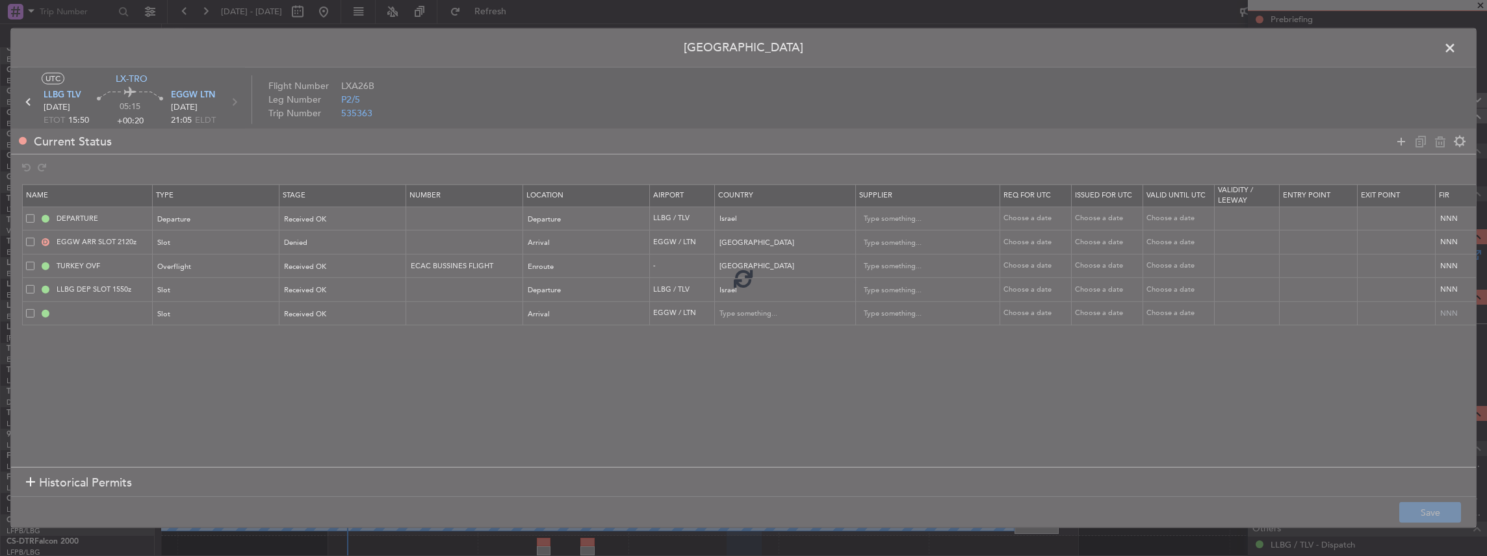
type input "EGGW ARR SLOT"
type input "[GEOGRAPHIC_DATA]"
type input "NNN"
type input "2"
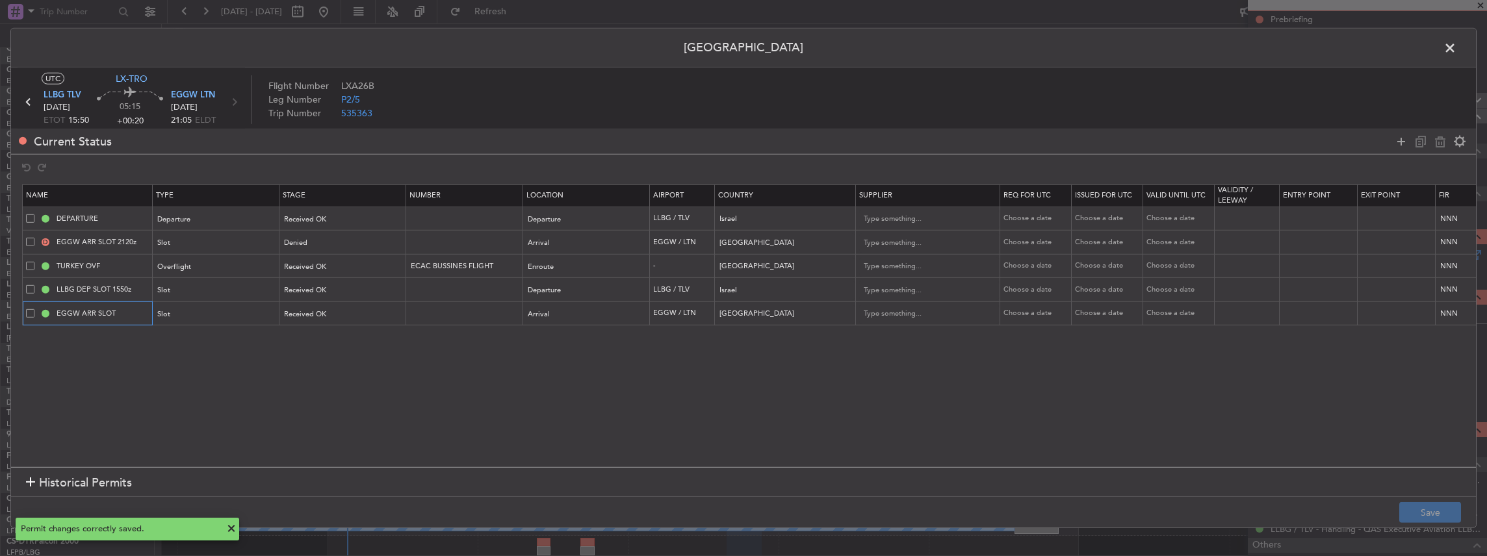
click at [129, 313] on input "EGGW ARR SLOT" at bounding box center [103, 313] width 98 height 11
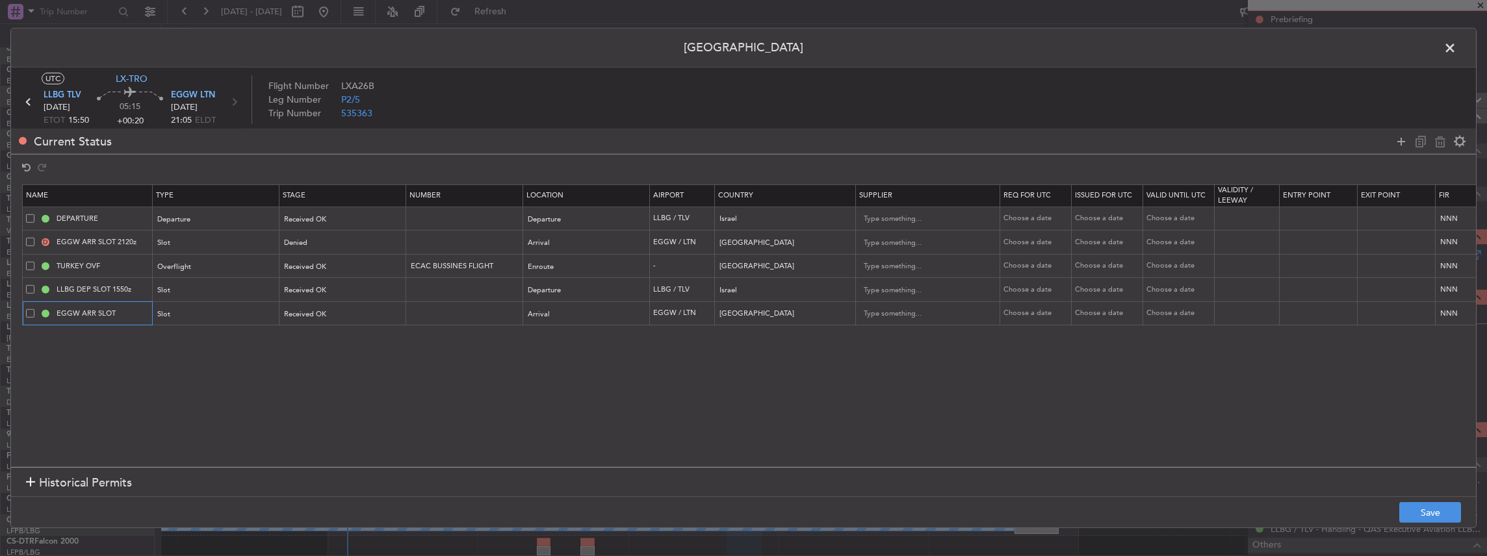
click at [129, 311] on input "EGGW ARR SLOT" at bounding box center [103, 313] width 98 height 11
type input "EGGW ARR SLOT 2055z"
click at [1431, 512] on button "Save" at bounding box center [1431, 512] width 62 height 21
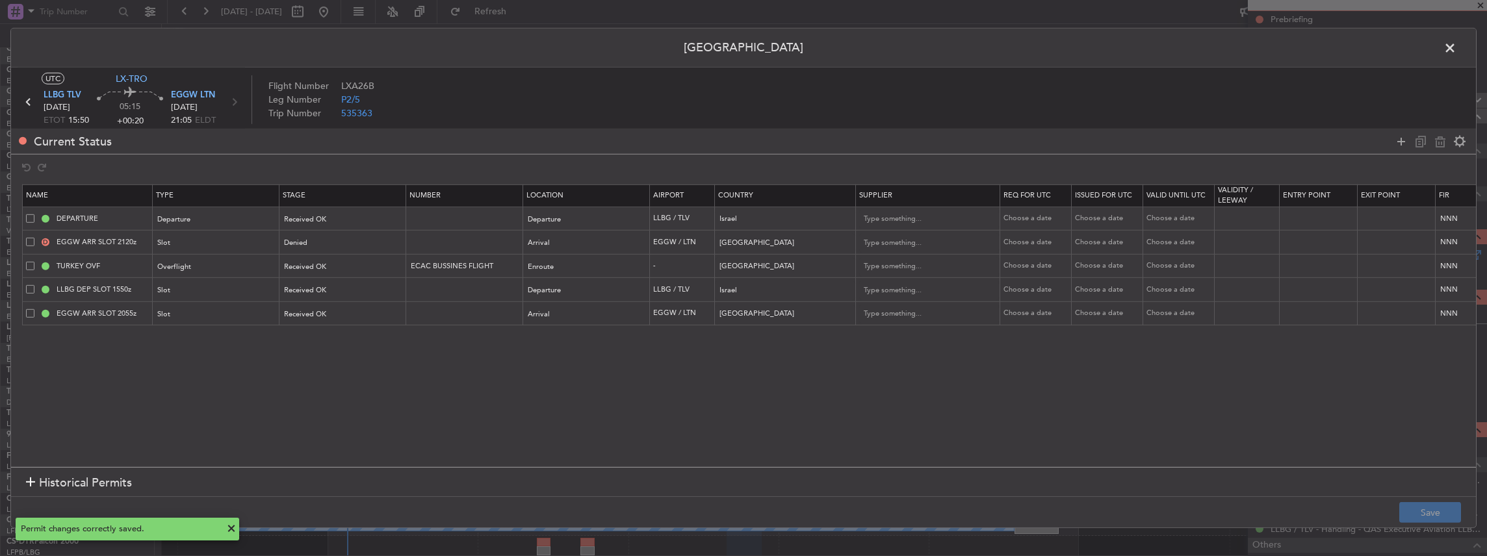
click at [1457, 46] on span at bounding box center [1457, 51] width 0 height 26
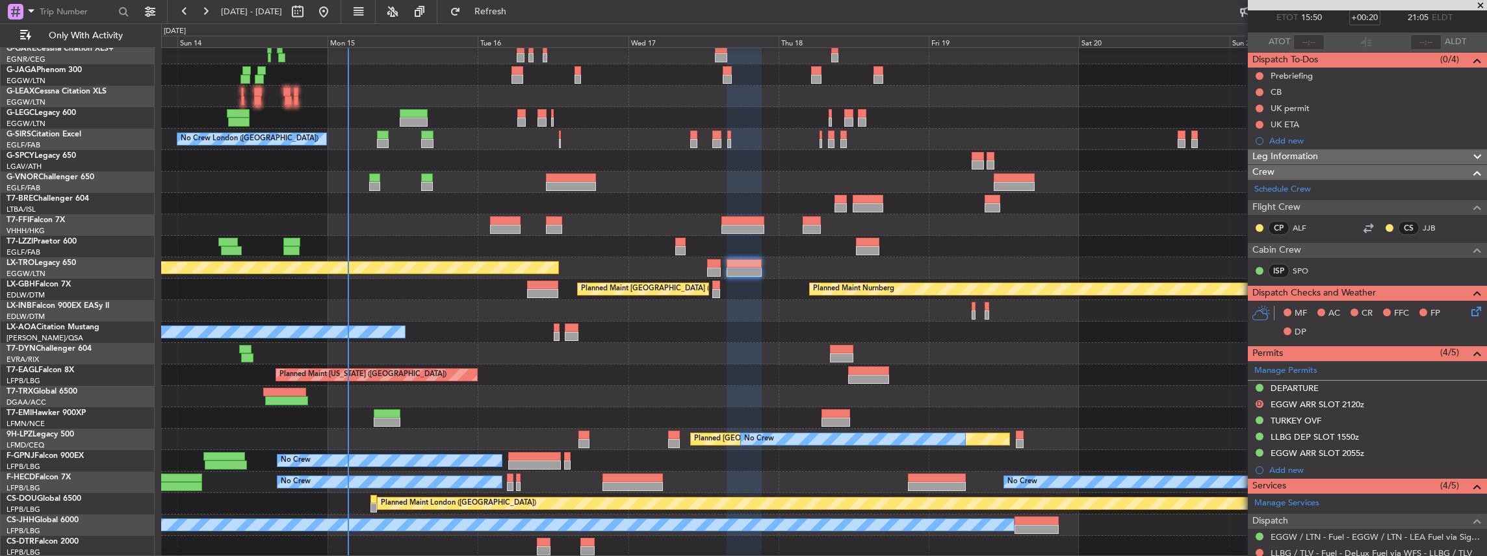
scroll to position [0, 0]
